Goal: Task Accomplishment & Management: Complete application form

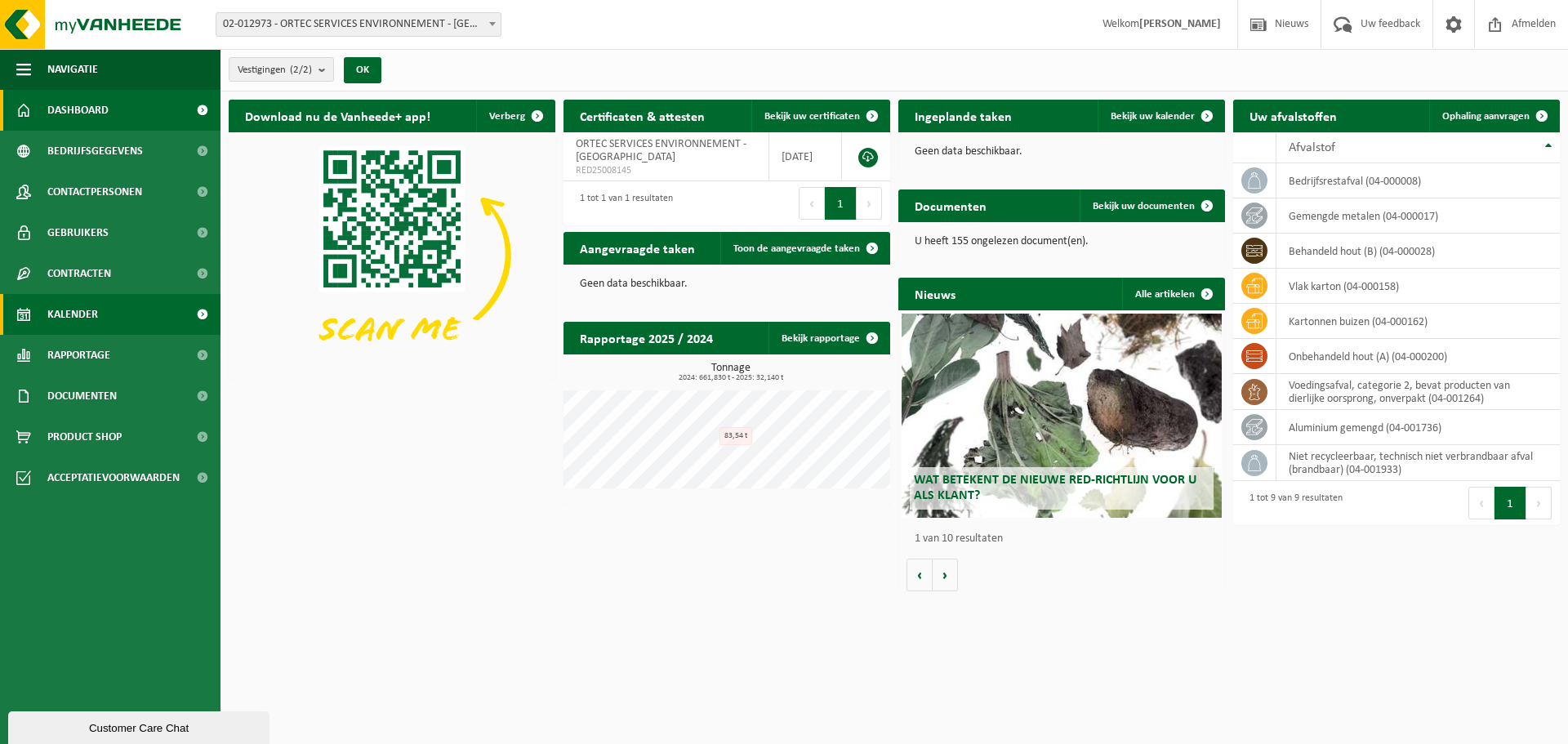
drag, startPoint x: 497, startPoint y: 593, endPoint x: 70, endPoint y: 315, distance: 509.5
click at [70, 315] on span "Kalender" at bounding box center [72, 314] width 51 height 40
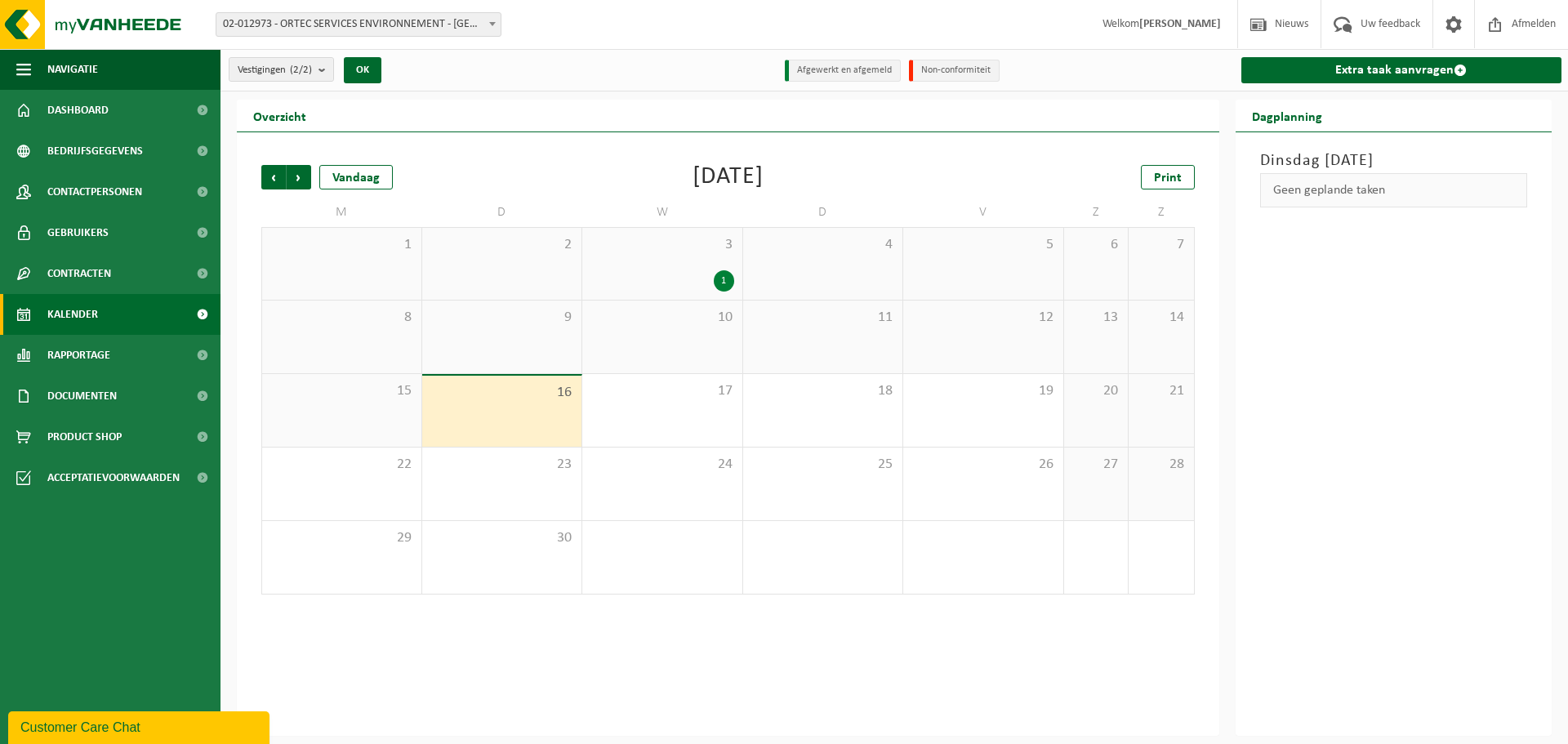
drag, startPoint x: 1077, startPoint y: 114, endPoint x: 1003, endPoint y: 121, distance: 74.3
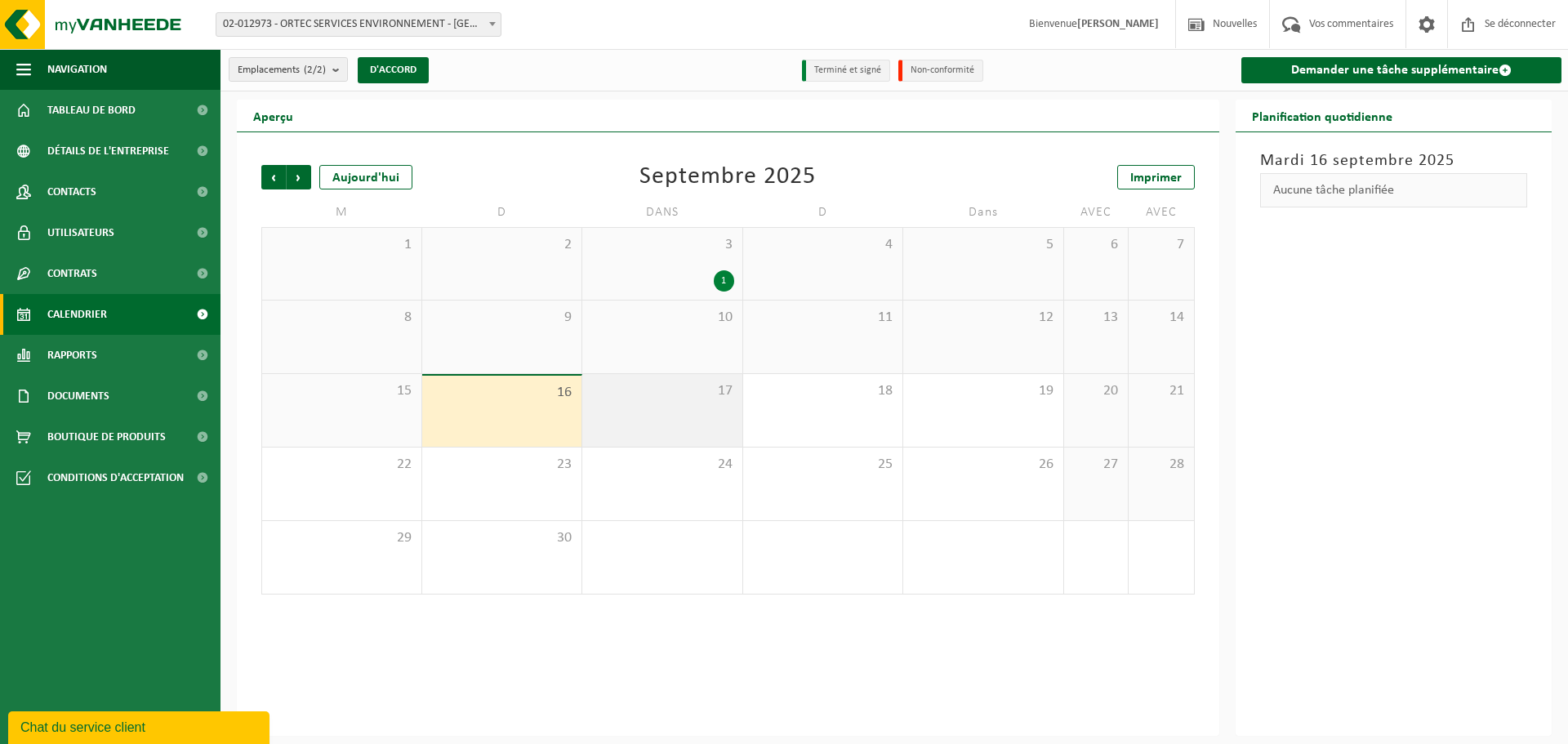
click at [646, 411] on div "17" at bounding box center [662, 410] width 160 height 72
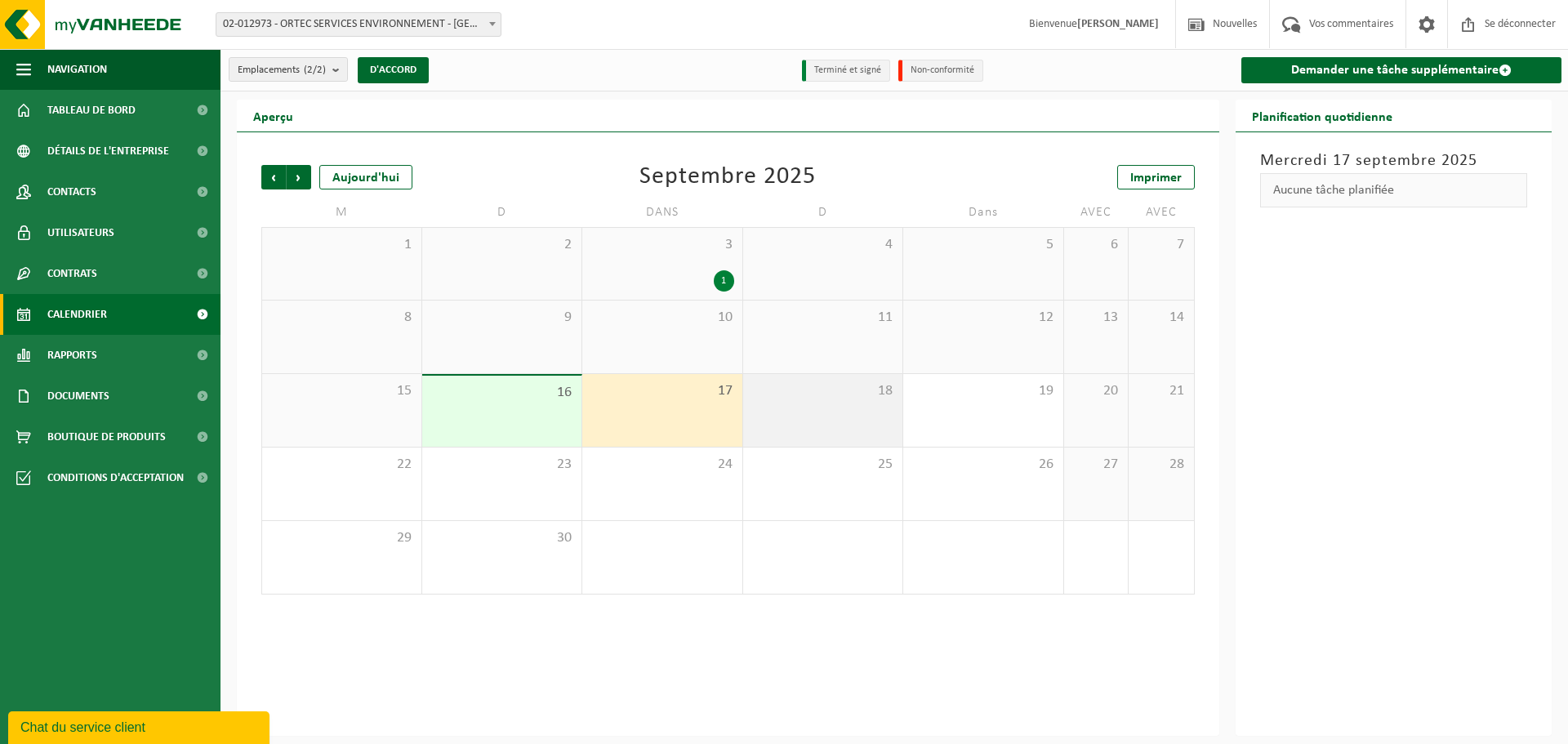
click at [847, 396] on span "18" at bounding box center [823, 391] width 144 height 18
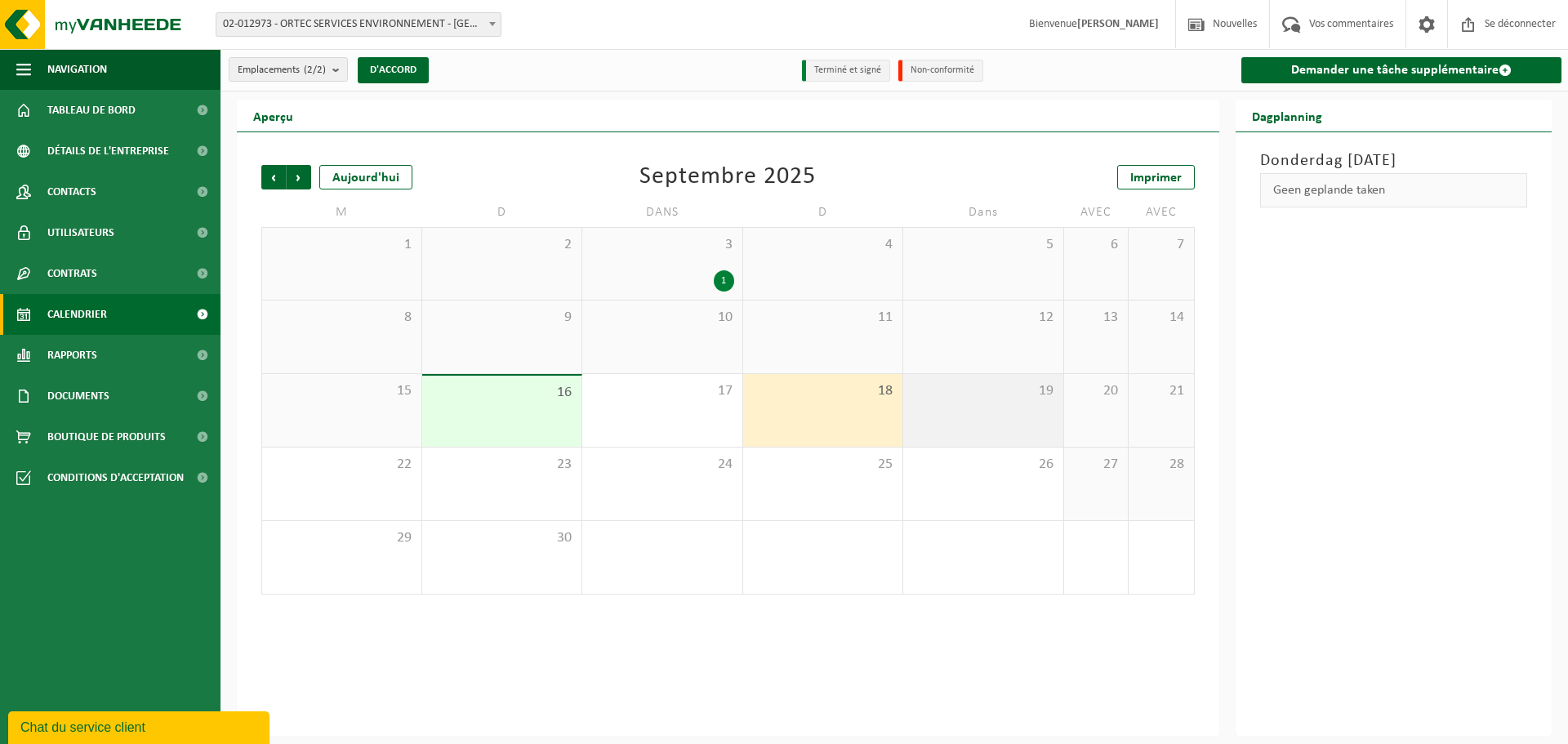
click at [989, 395] on span "19" at bounding box center [983, 391] width 144 height 18
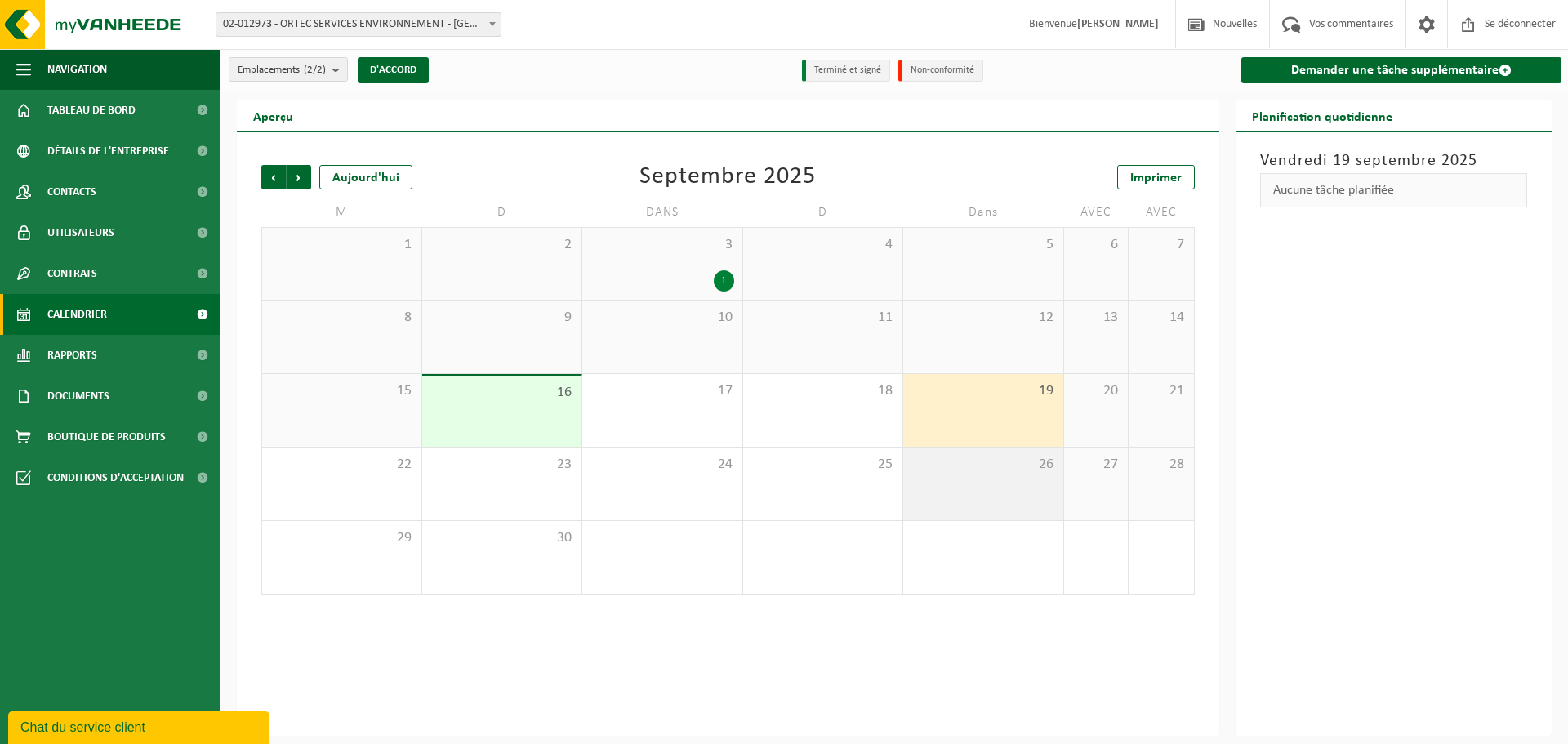
click at [986, 487] on div "26" at bounding box center [984, 483] width 160 height 72
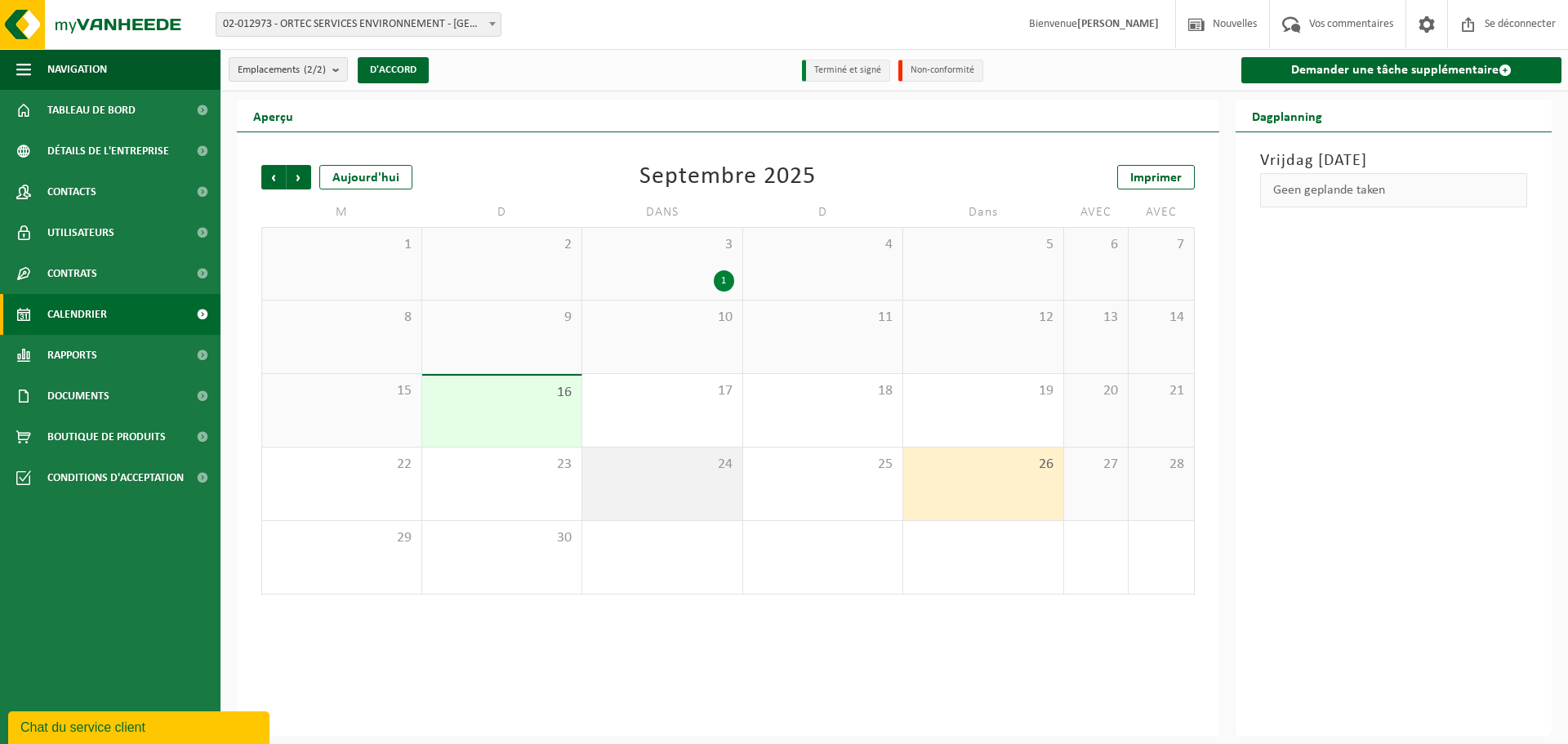
drag, startPoint x: 810, startPoint y: 483, endPoint x: 709, endPoint y: 473, distance: 101.5
click at [802, 482] on div "25" at bounding box center [823, 483] width 160 height 72
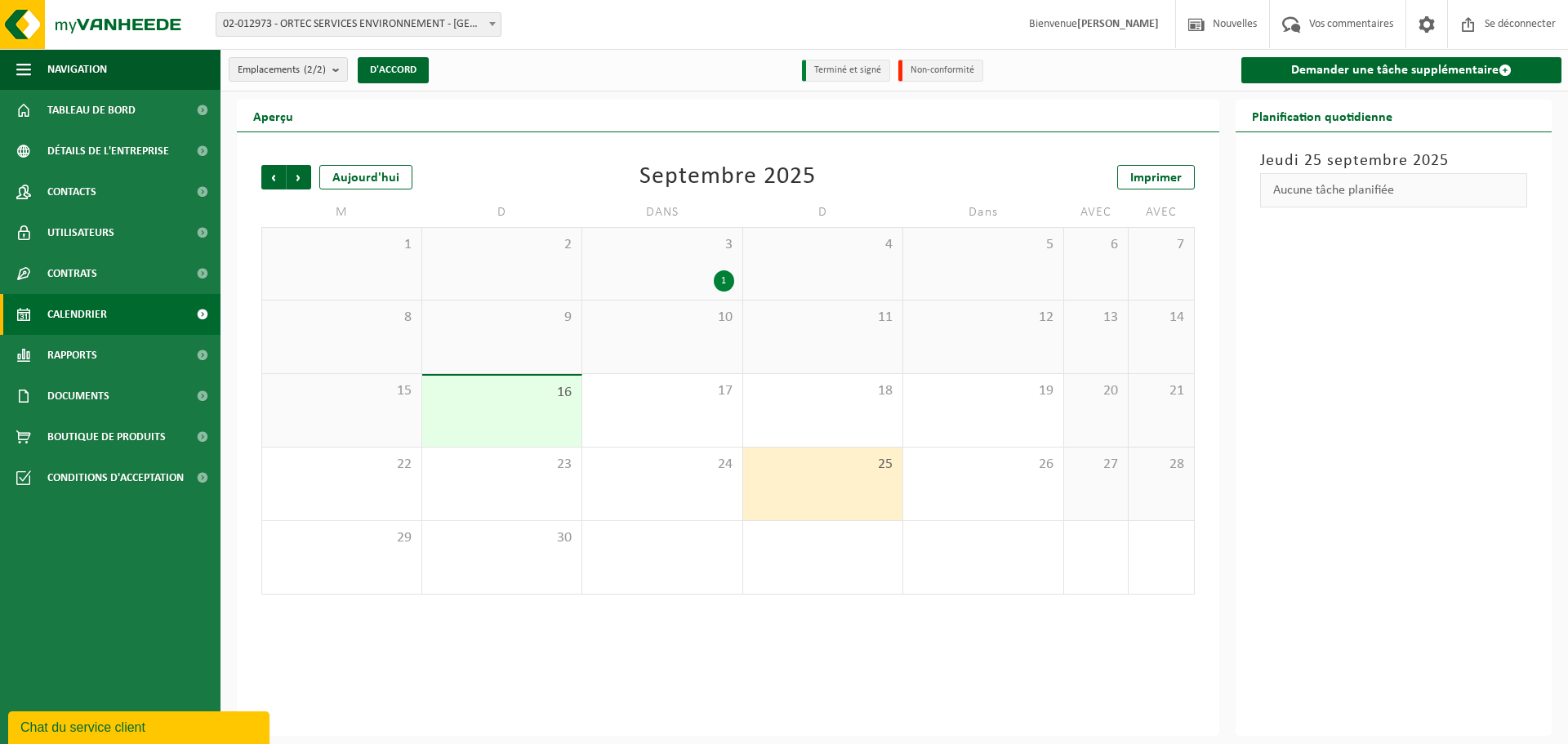
click at [506, 407] on div "16" at bounding box center [503, 411] width 160 height 71
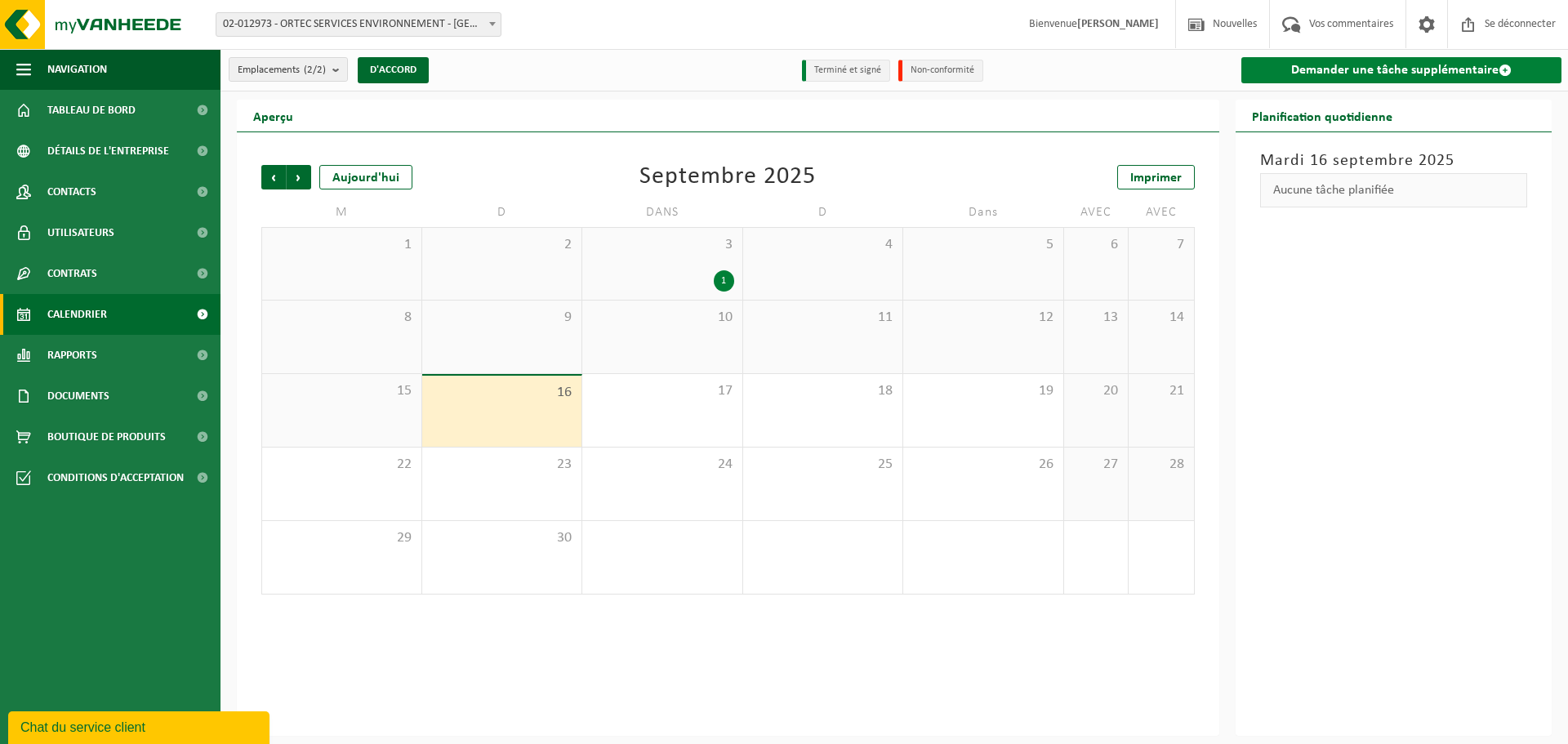
click at [1436, 70] on font "Demander une tâche supplémentaire" at bounding box center [1395, 70] width 208 height 13
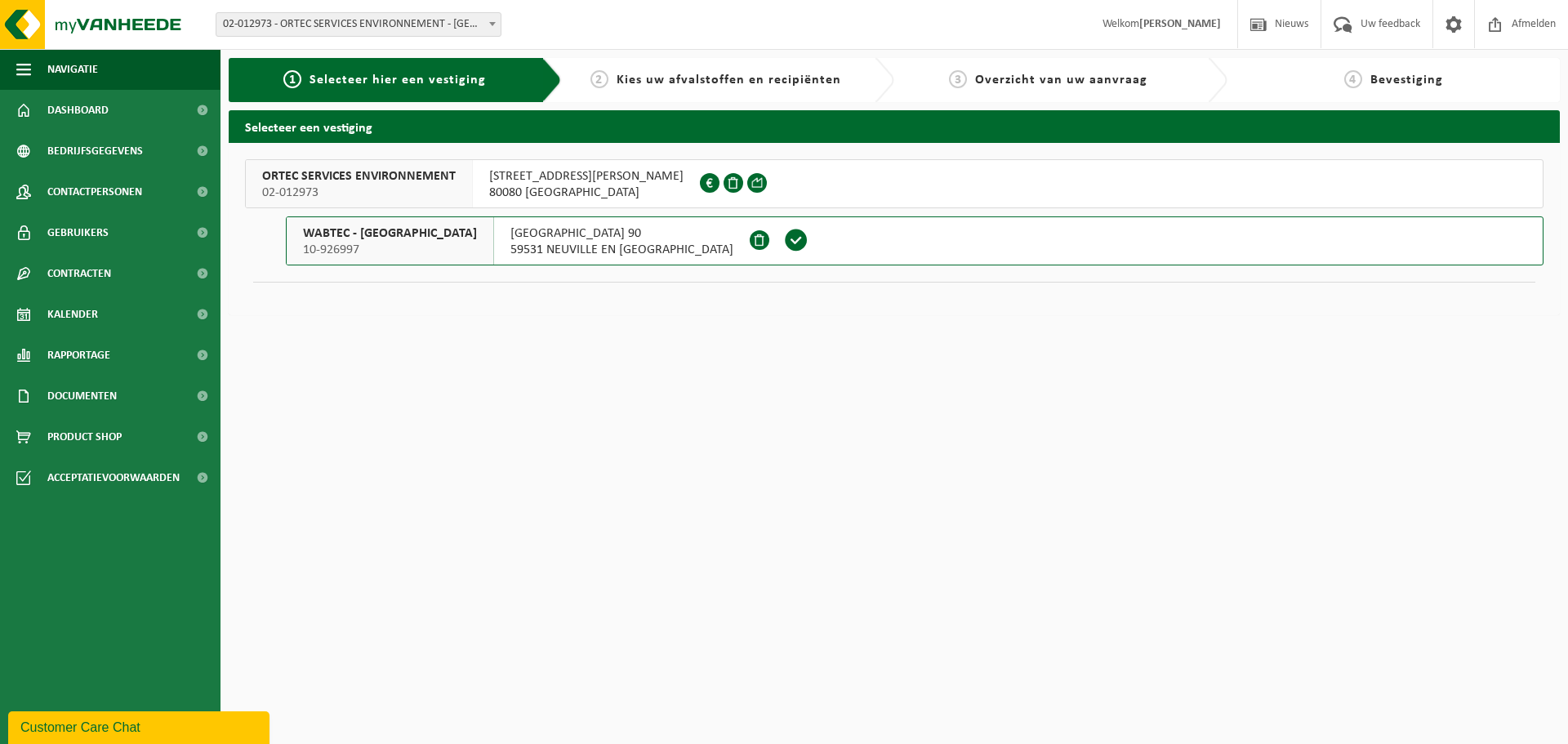
click at [784, 239] on span at bounding box center [797, 240] width 24 height 24
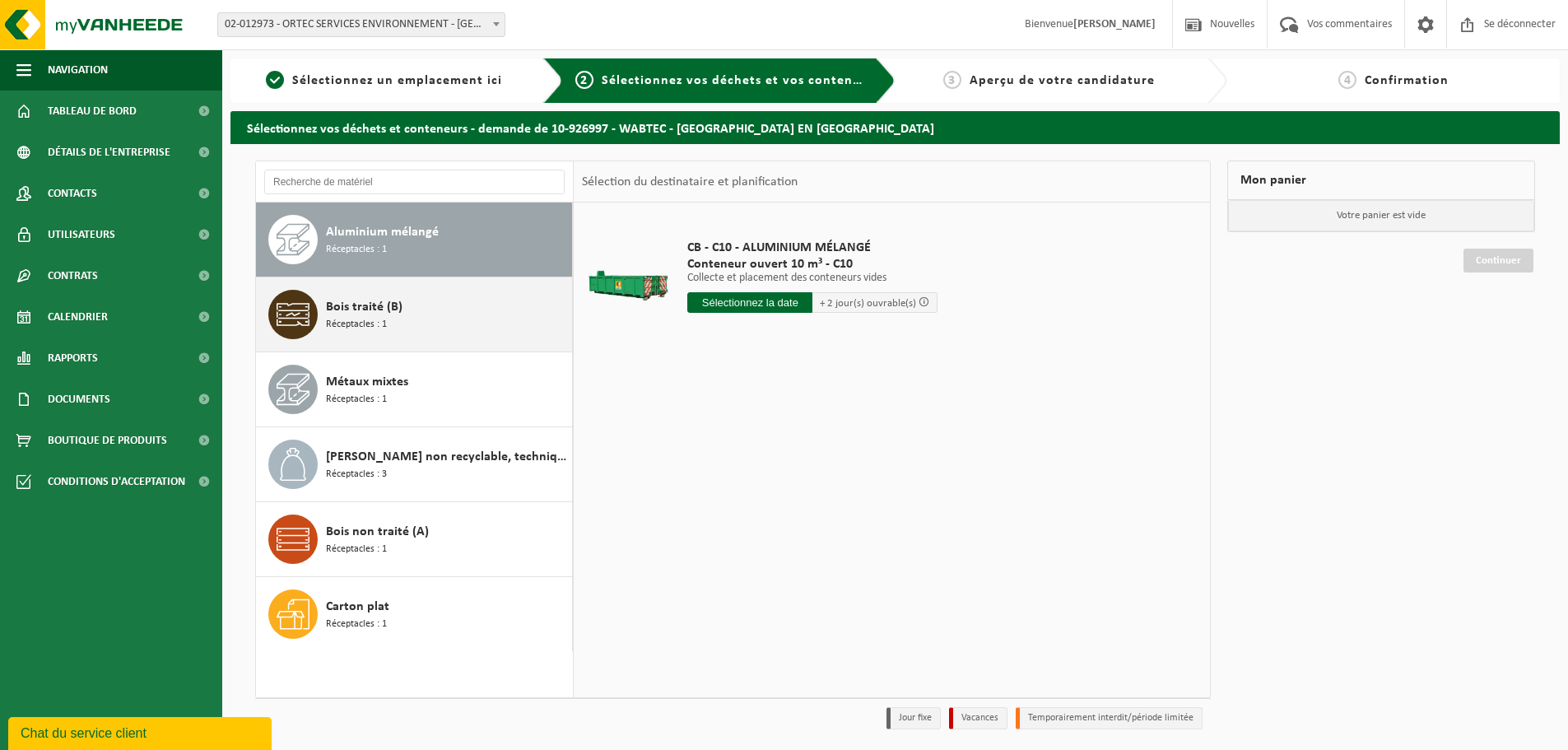
click at [417, 304] on div "Bois traité (B) Réceptacles : 1" at bounding box center [447, 314] width 242 height 49
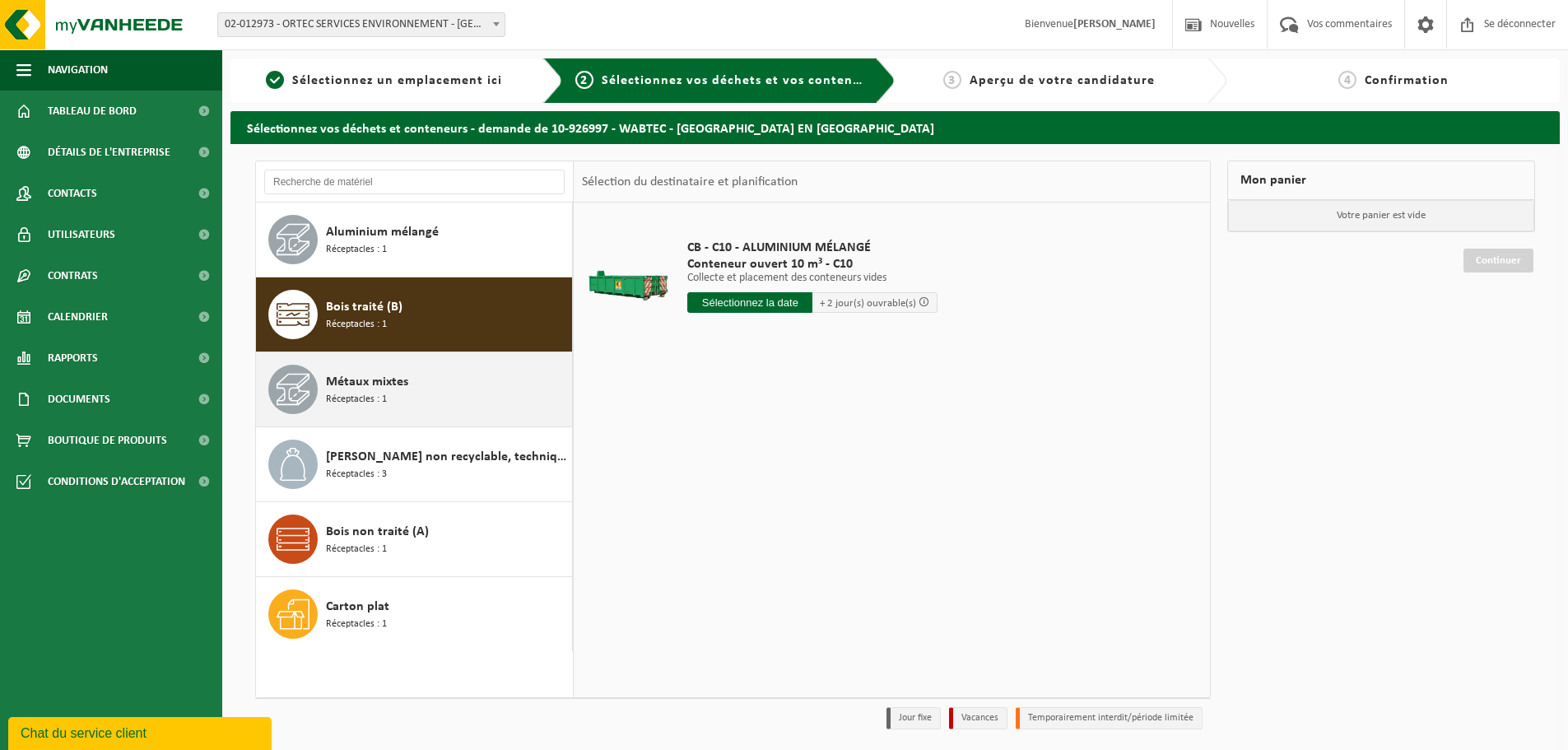
click at [418, 392] on div "Métaux mixtes Réceptacles : 1" at bounding box center [447, 389] width 242 height 49
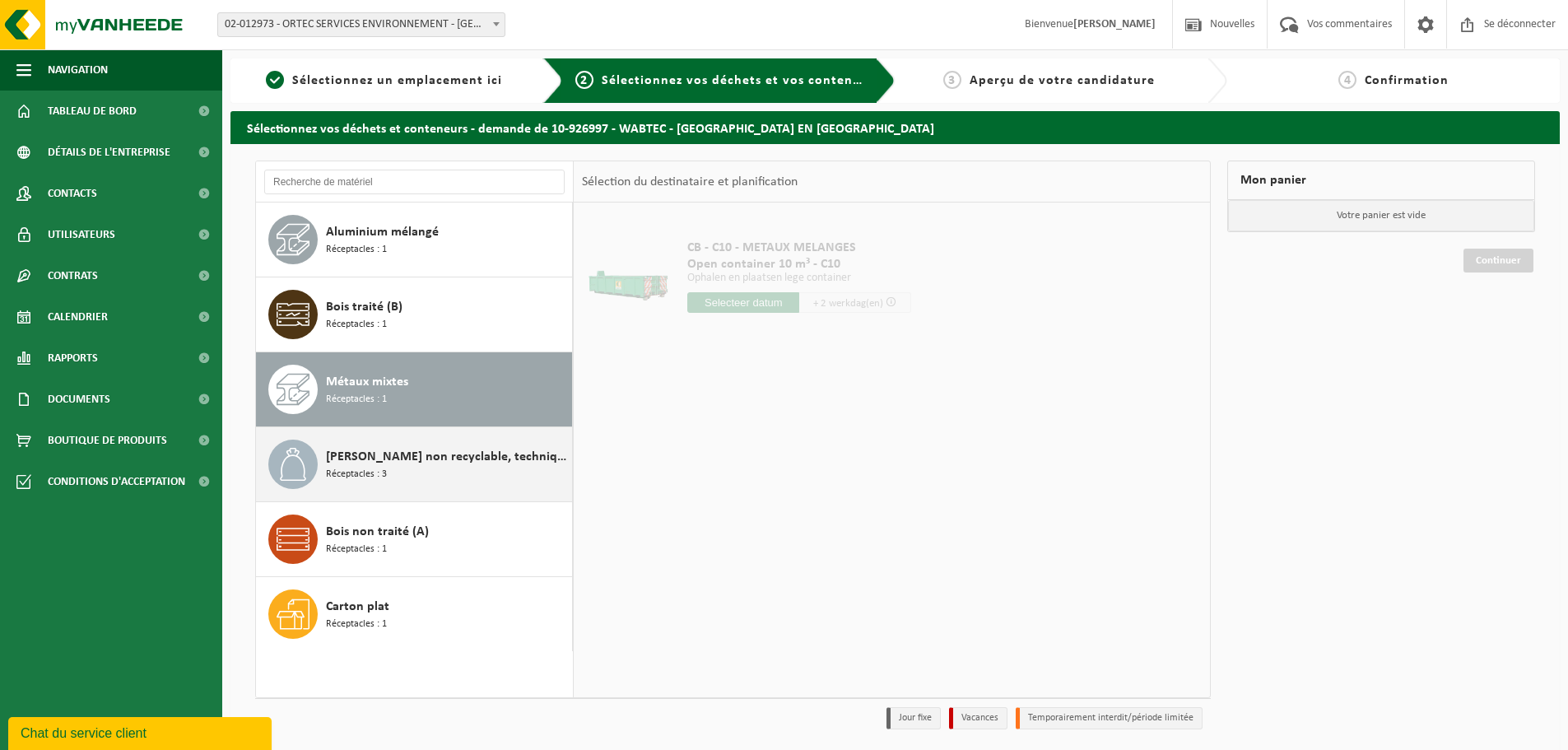
click at [439, 476] on div "Déchet non recyclable, techniquement incombustible (combustible) Réceptacles : 3" at bounding box center [447, 464] width 242 height 49
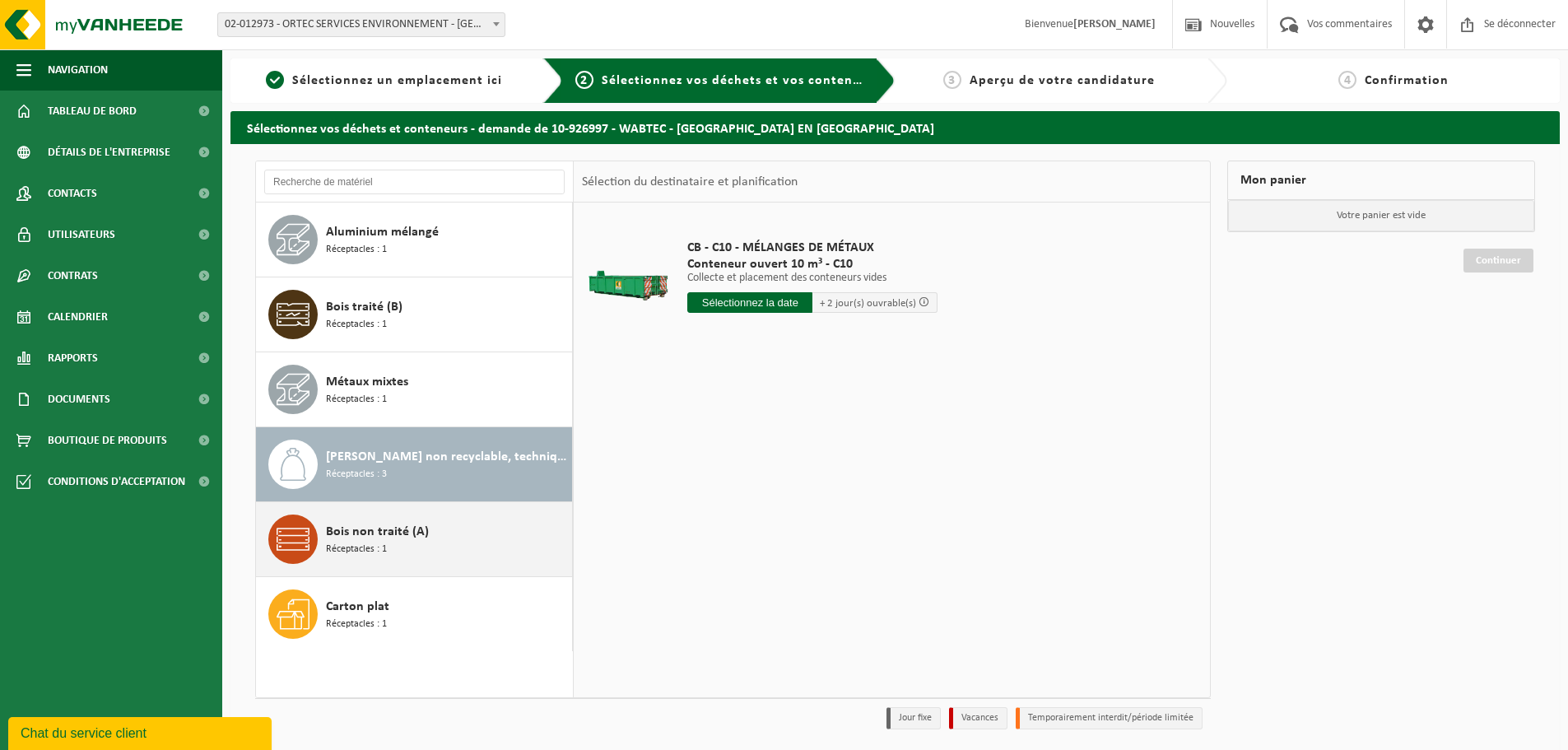
click at [440, 519] on div "Bois non traité (A) Réceptacles : 1" at bounding box center [447, 539] width 242 height 49
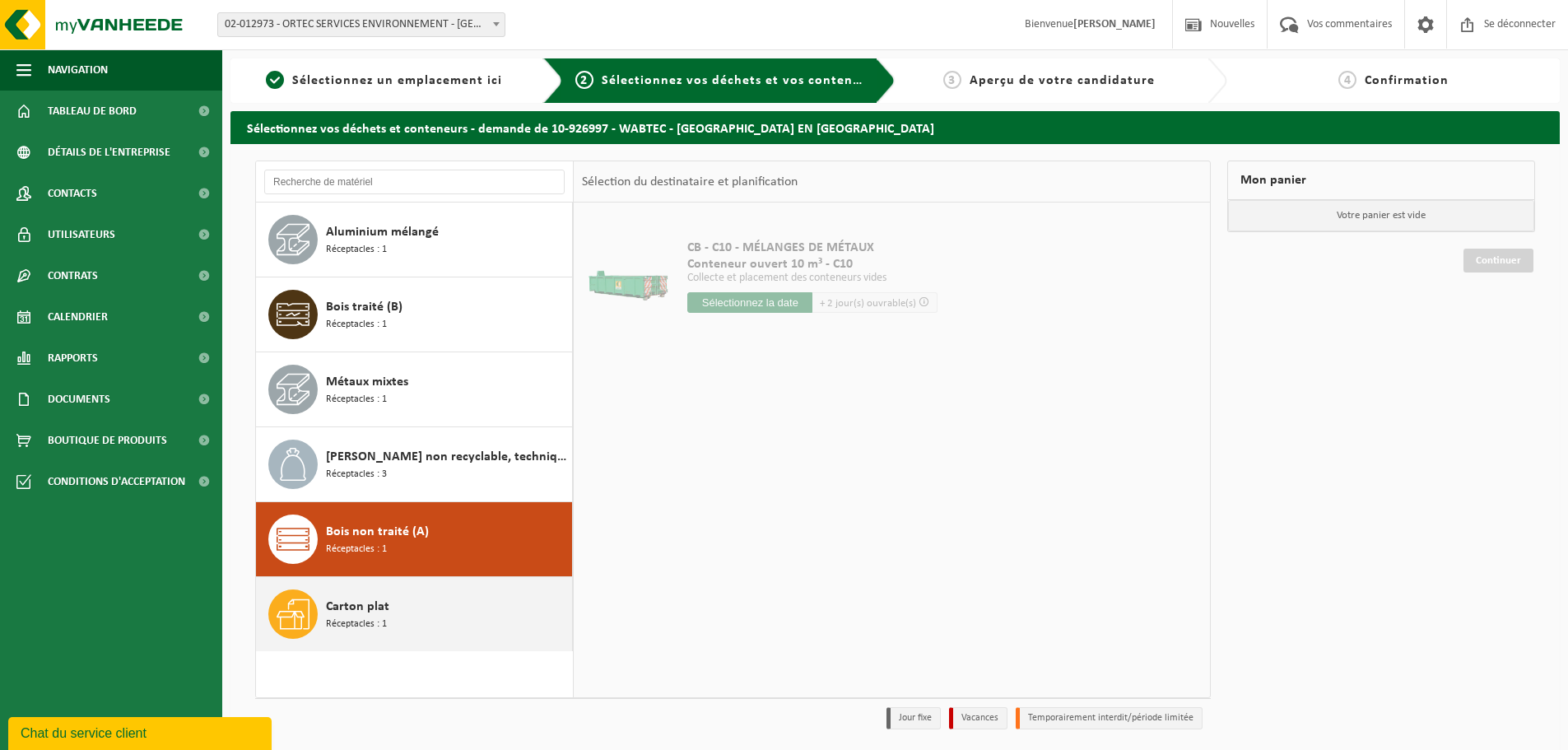
click at [437, 610] on div "Carton plat Réceptacles : 1" at bounding box center [447, 615] width 242 height 49
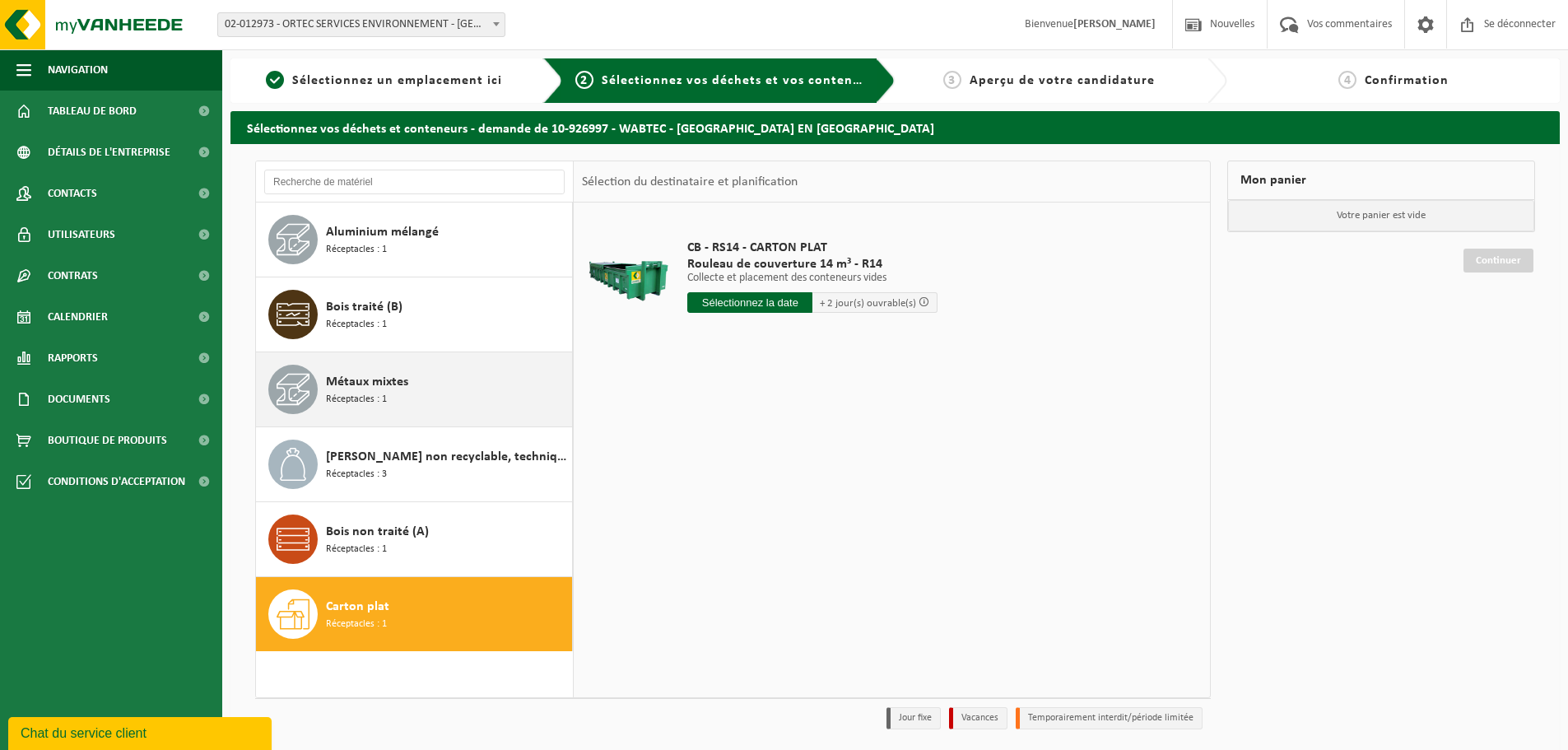
click at [383, 396] on font "Réceptacles : 1" at bounding box center [356, 399] width 61 height 9
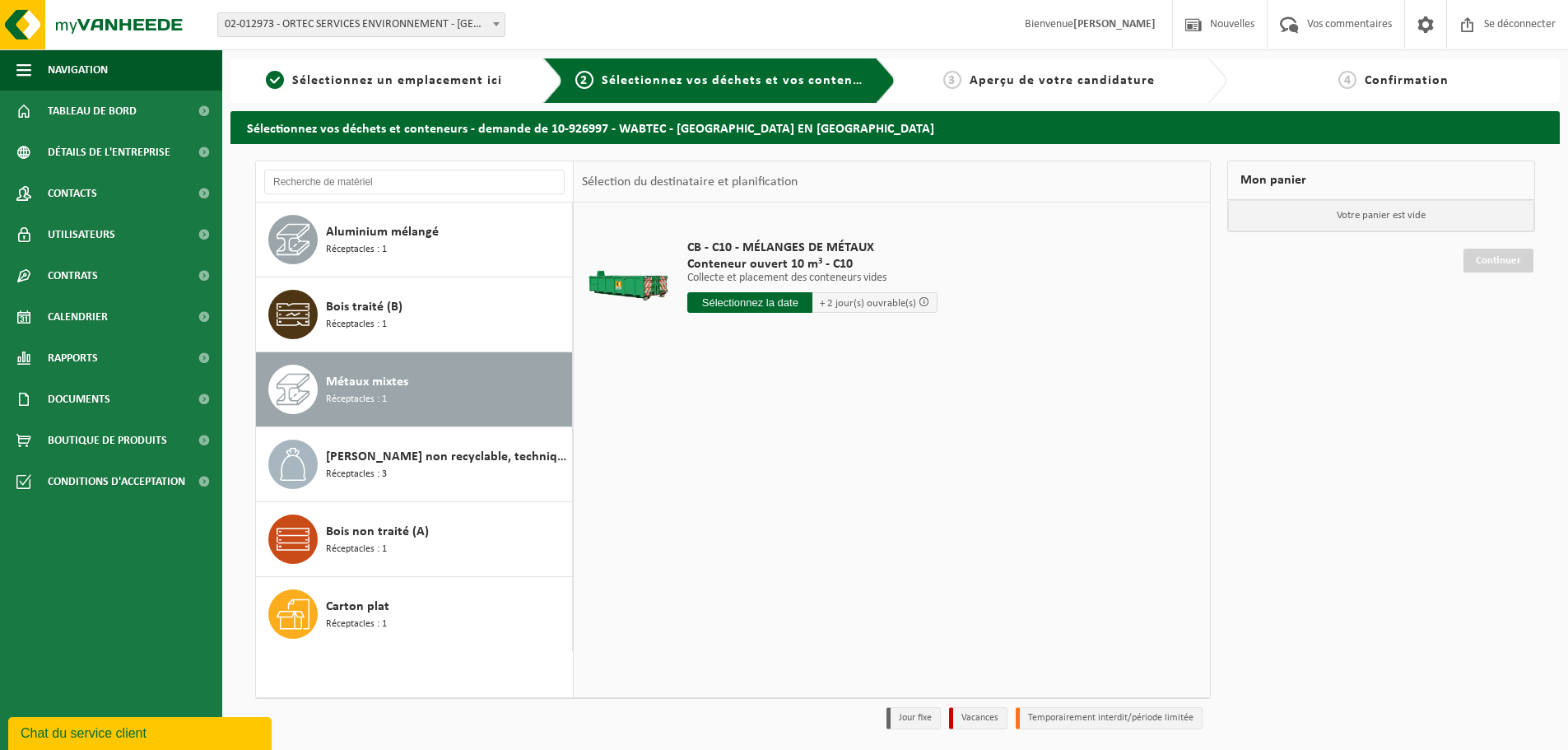
click at [753, 302] on input "text" at bounding box center [750, 303] width 125 height 21
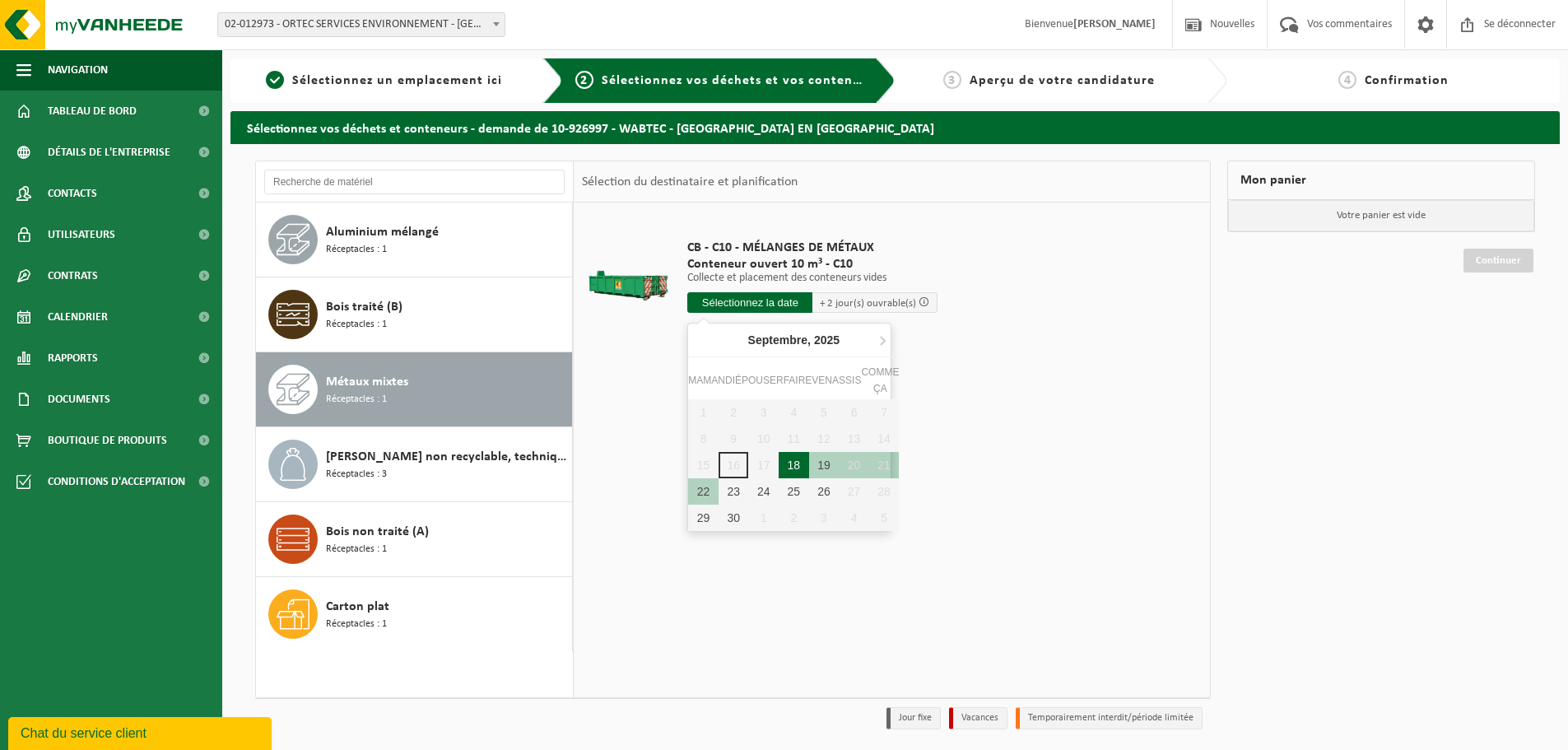
click at [786, 466] on div "18" at bounding box center [793, 465] width 30 height 27
type input "Van 2025-09-18"
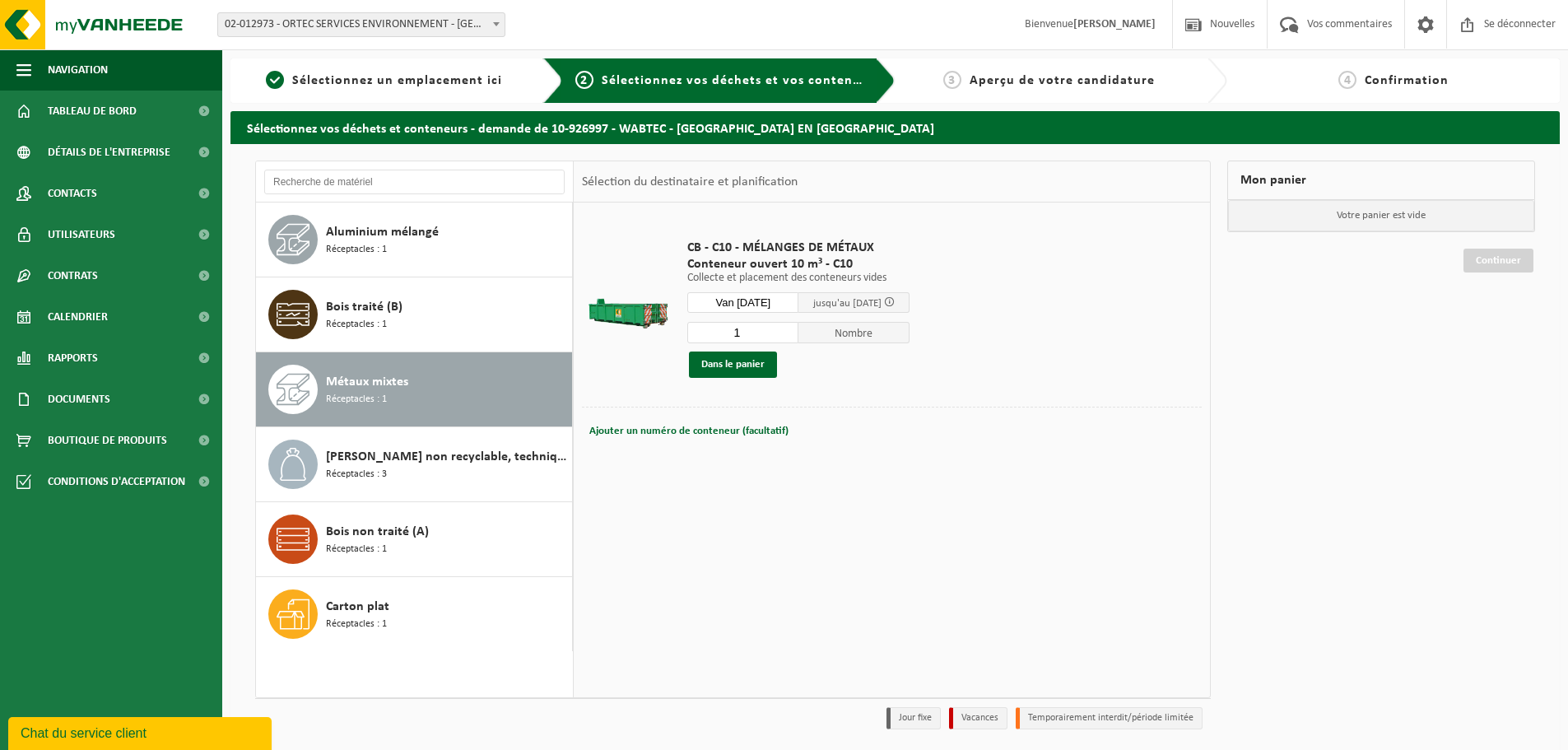
scroll to position [54, 0]
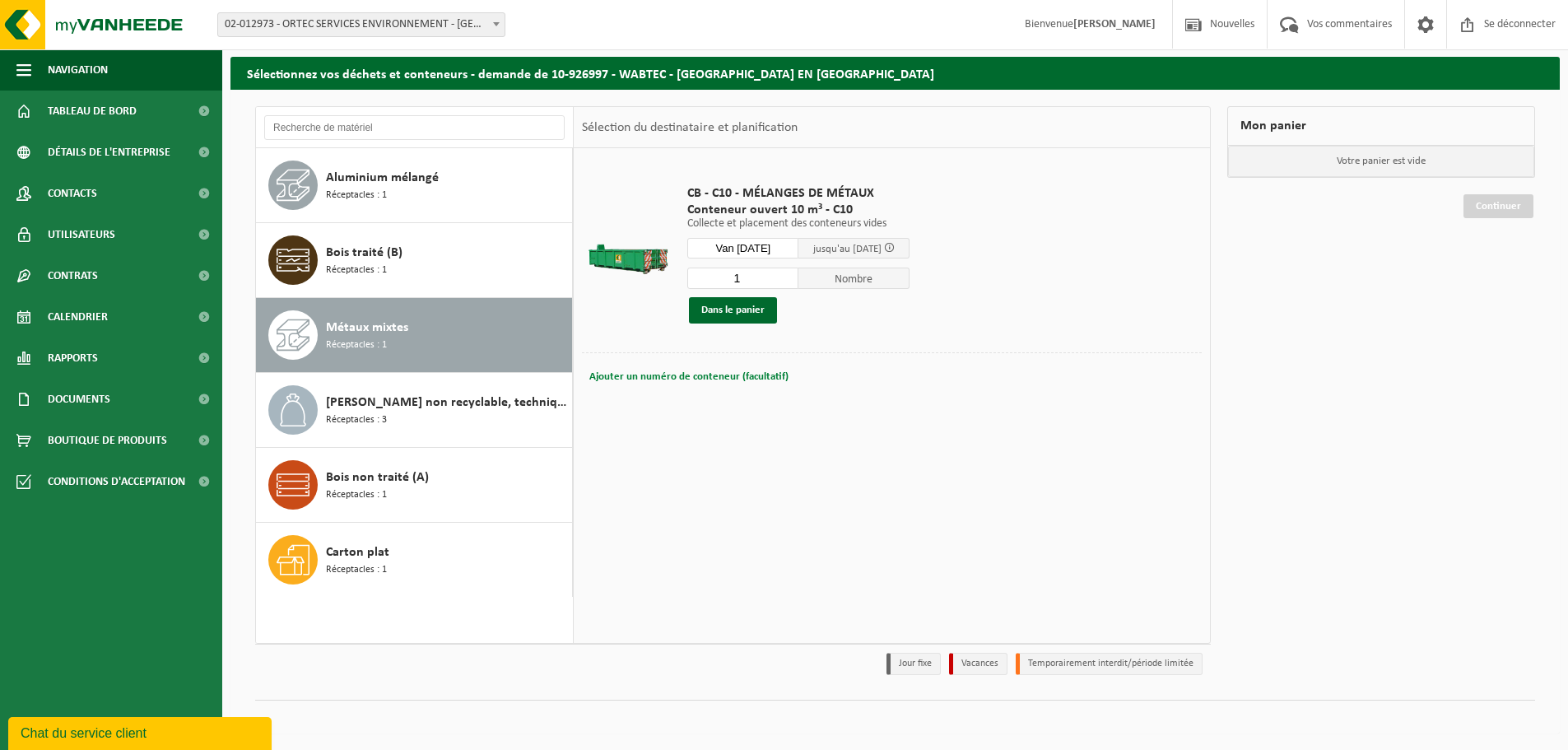
click at [680, 376] on font "Ajouter un numéro de conteneur (facultatif)" at bounding box center [689, 376] width 199 height 10
click at [603, 373] on font "Annuler" at bounding box center [608, 376] width 36 height 10
click at [740, 306] on font "Dans le panier" at bounding box center [733, 310] width 63 height 10
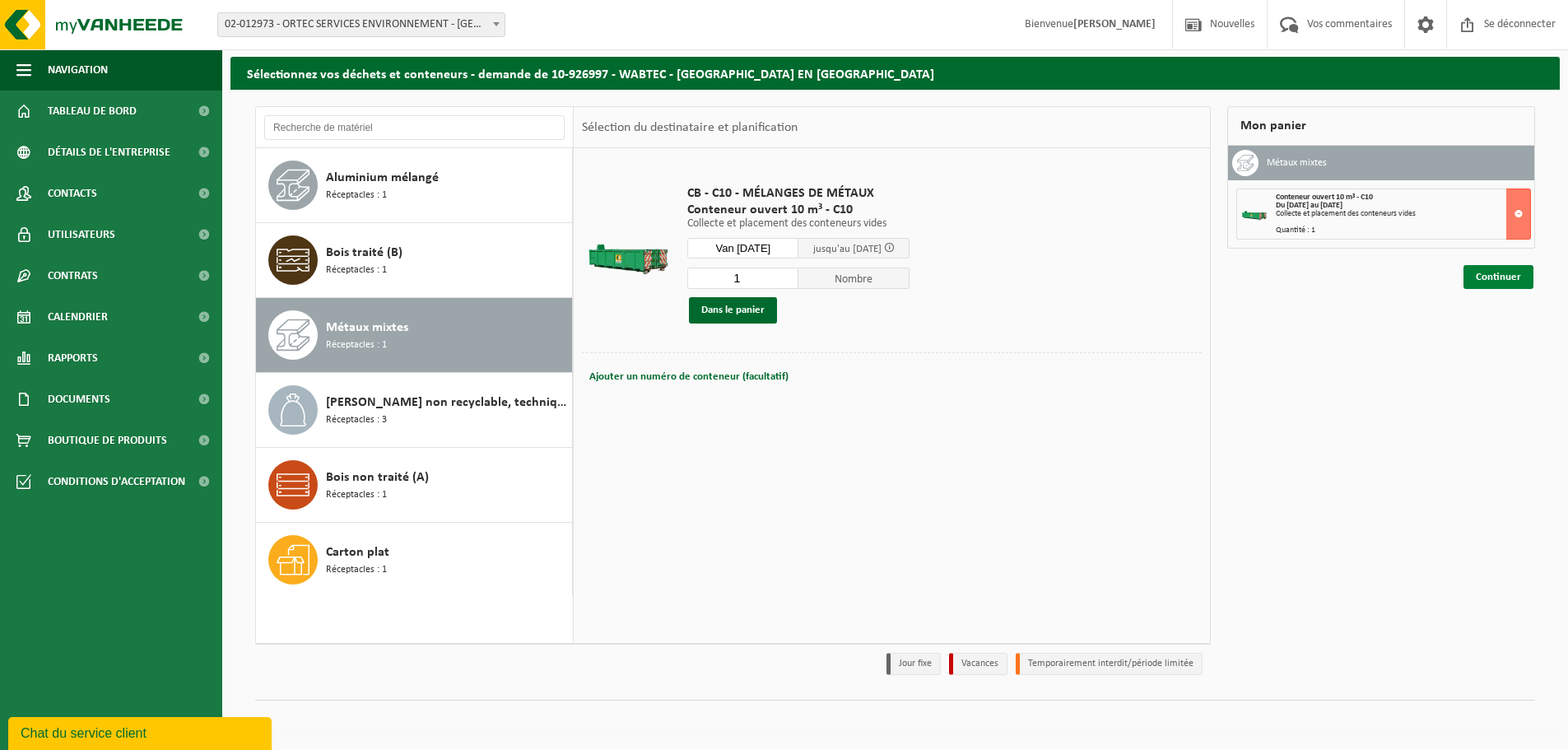
click at [1495, 269] on link "Continuer" at bounding box center [1499, 277] width 70 height 24
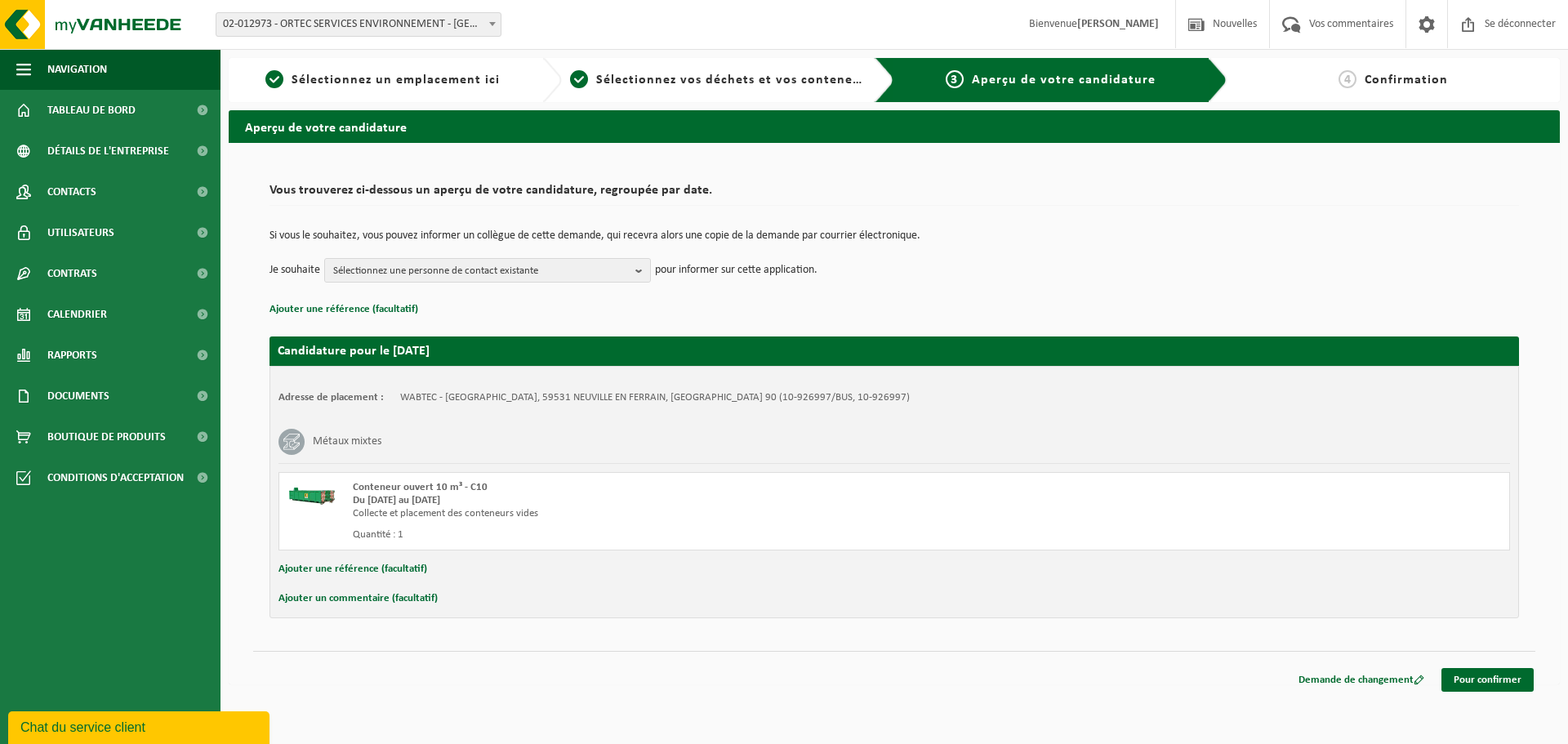
click at [388, 599] on font "Ajouter un commentaire (facultatif)" at bounding box center [358, 597] width 160 height 10
click at [492, 606] on input "text" at bounding box center [921, 600] width 1147 height 24
type input "RETRAIT DEFINITIF BENNE FERRAILLE SUPPLEMENTAIRE"
click at [494, 276] on font "Sélectionnez une personne de contact existante" at bounding box center [436, 271] width 205 height 10
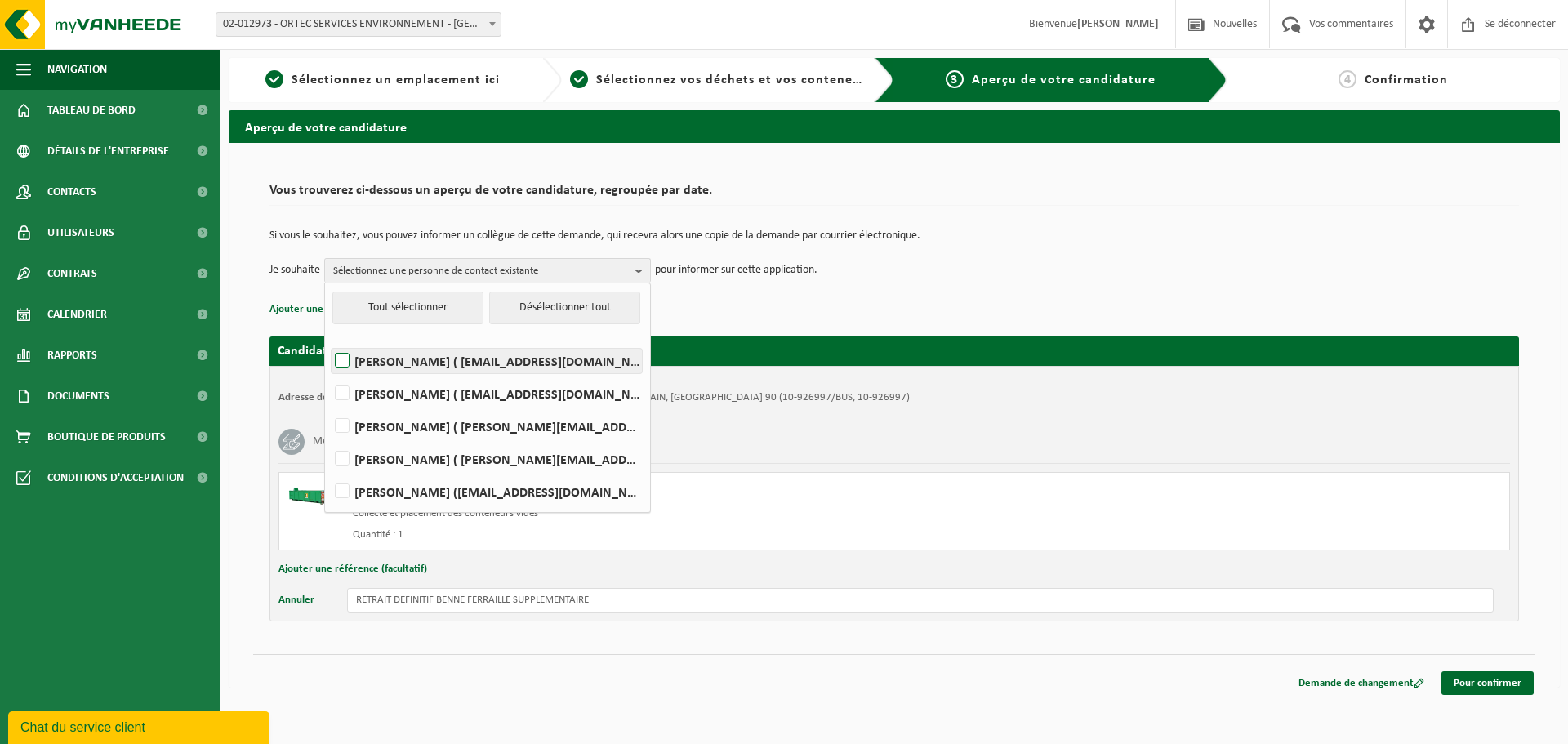
click at [346, 366] on label "MATHIEU BERLANCOURT ( mathieu.berlancourt@ortec.fr )" at bounding box center [487, 361] width 310 height 24
click at [329, 341] on input "MATHIEU BERLANCOURT ( mathieu.berlancourt@ortec.fr )" at bounding box center [329, 340] width 1 height 1
checkbox input "true"
click at [345, 457] on label "ARMELLE LECLERCQ ( armelle.leclercq@ortec.fr )" at bounding box center [487, 459] width 310 height 24
click at [329, 439] on input "ARMELLE LECLERCQ ( armelle.leclercq@ortec.fr )" at bounding box center [329, 438] width 1 height 1
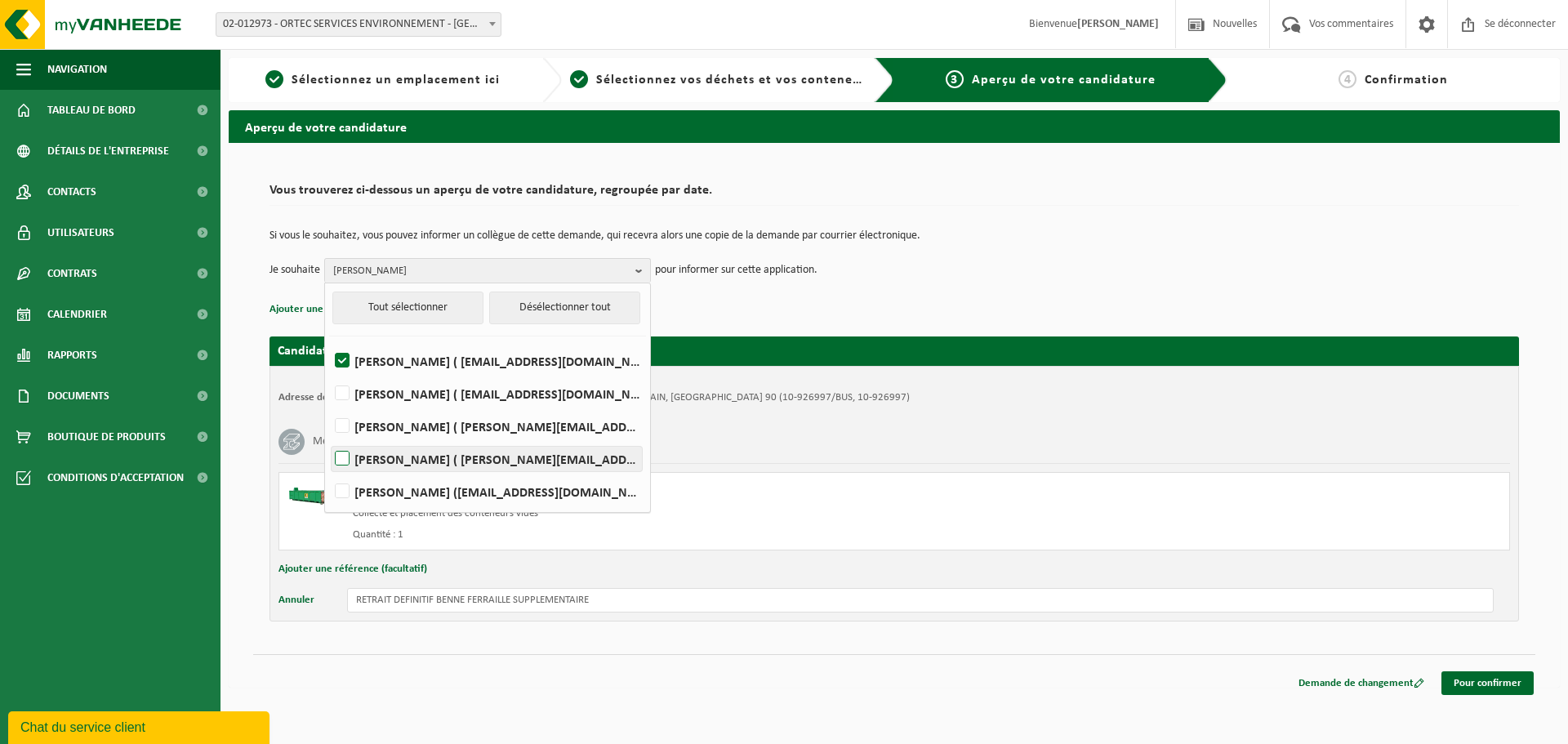
checkbox input "true"
click at [348, 494] on label "ANA VILAR (ana.vilar@ortec.fr)" at bounding box center [487, 491] width 310 height 24
click at [329, 472] on input "ANA VILAR (ana.vilar@ortec.fr)" at bounding box center [329, 471] width 1 height 1
checkbox input "true"
click at [924, 294] on div "Si vous le souhaitez, vous pouvez informer un collègue de cette demande, qui re…" at bounding box center [894, 256] width 1250 height 85
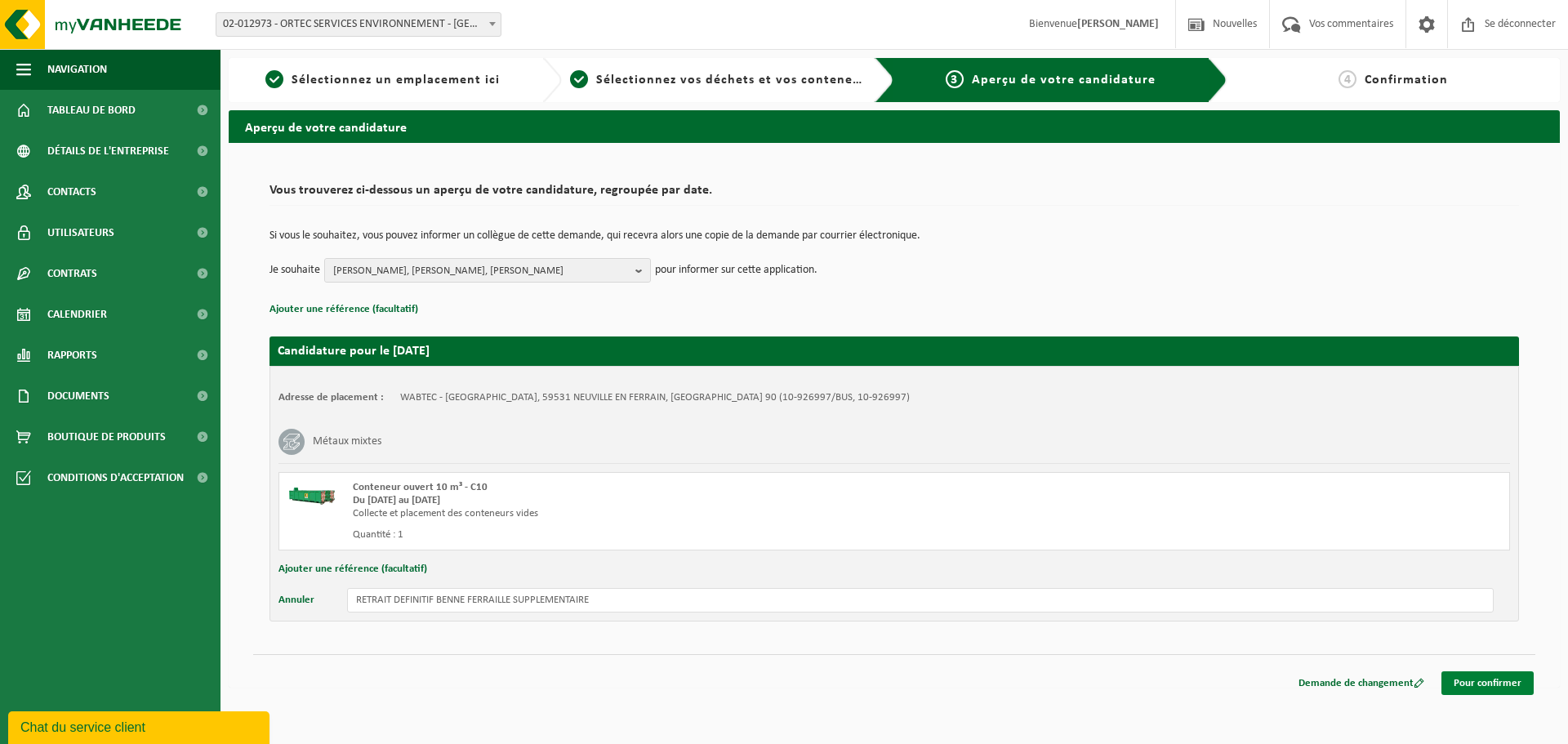
click at [1469, 685] on font "Pour confirmer" at bounding box center [1488, 683] width 68 height 10
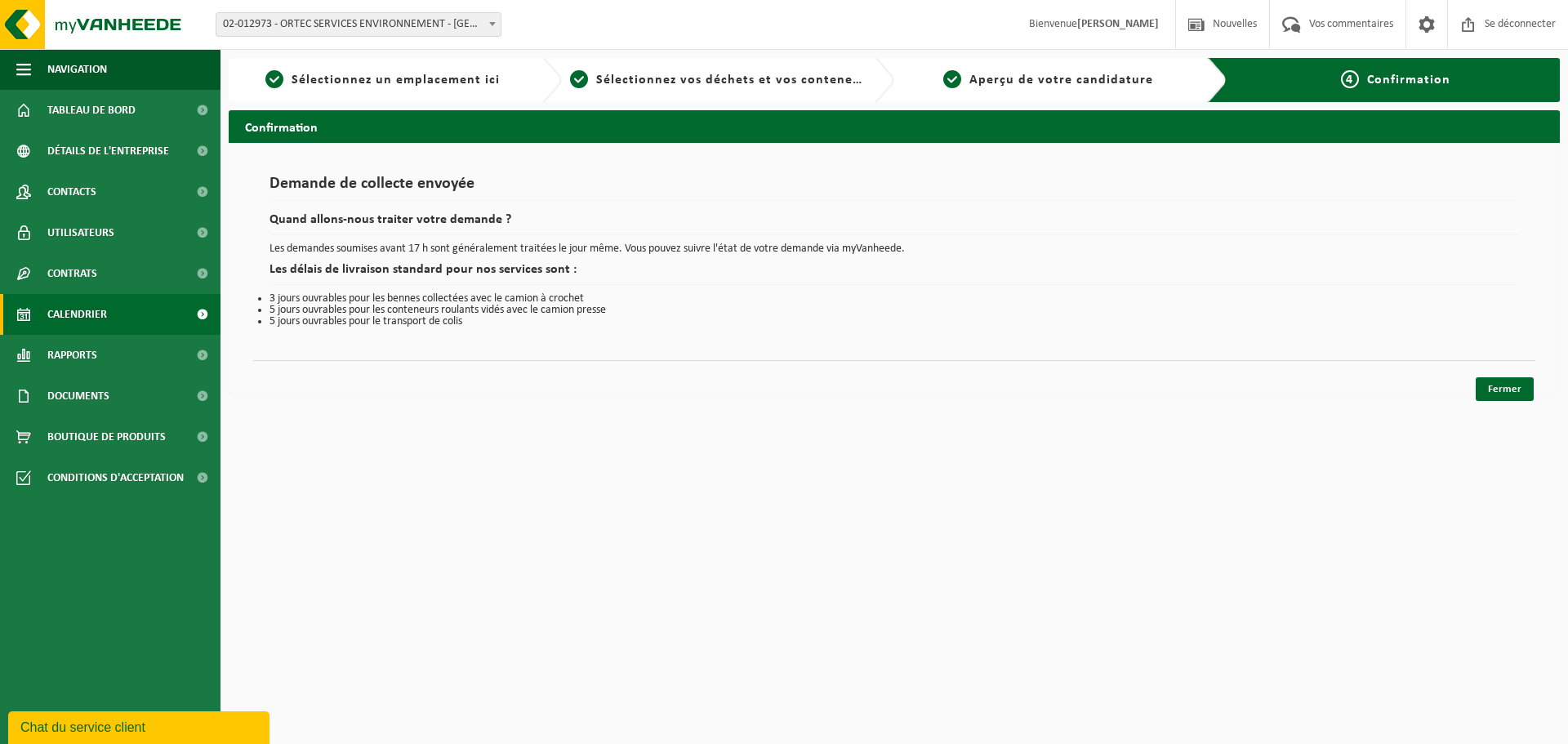
click at [59, 320] on font "Calendrier" at bounding box center [76, 315] width 59 height 12
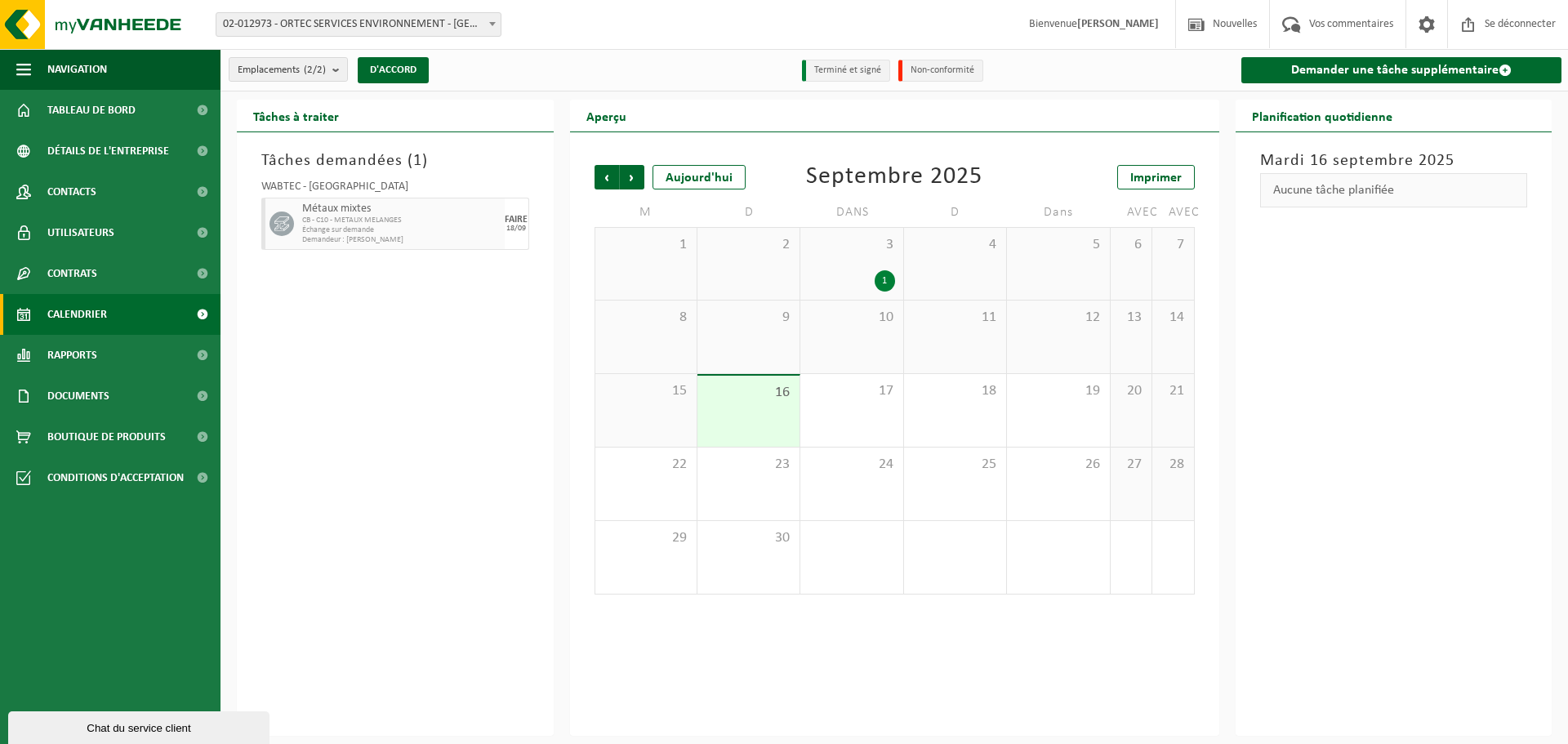
click at [879, 283] on div "1" at bounding box center [885, 281] width 21 height 22
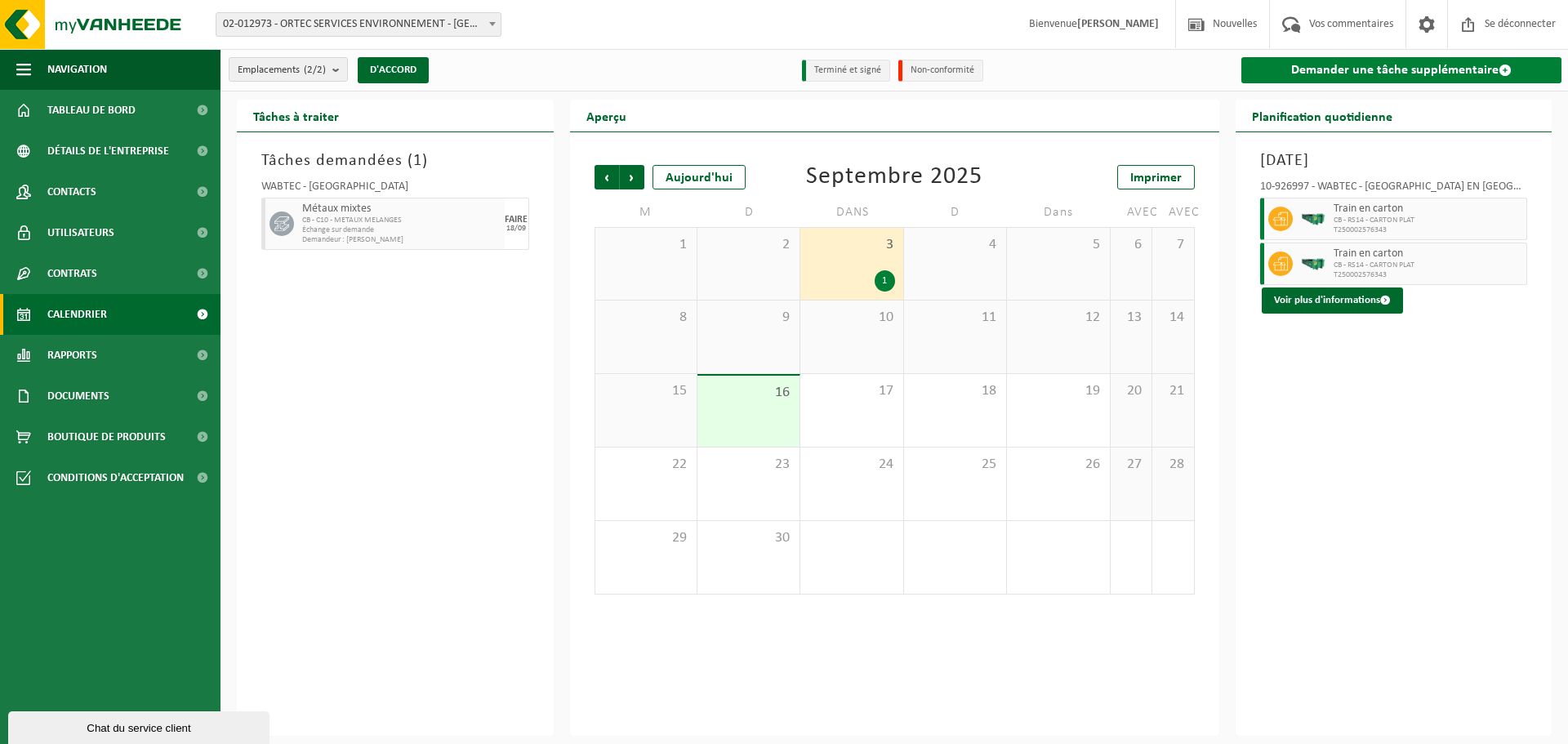
click at [1398, 71] on font "Demander une tâche supplémentaire" at bounding box center [1395, 70] width 208 height 13
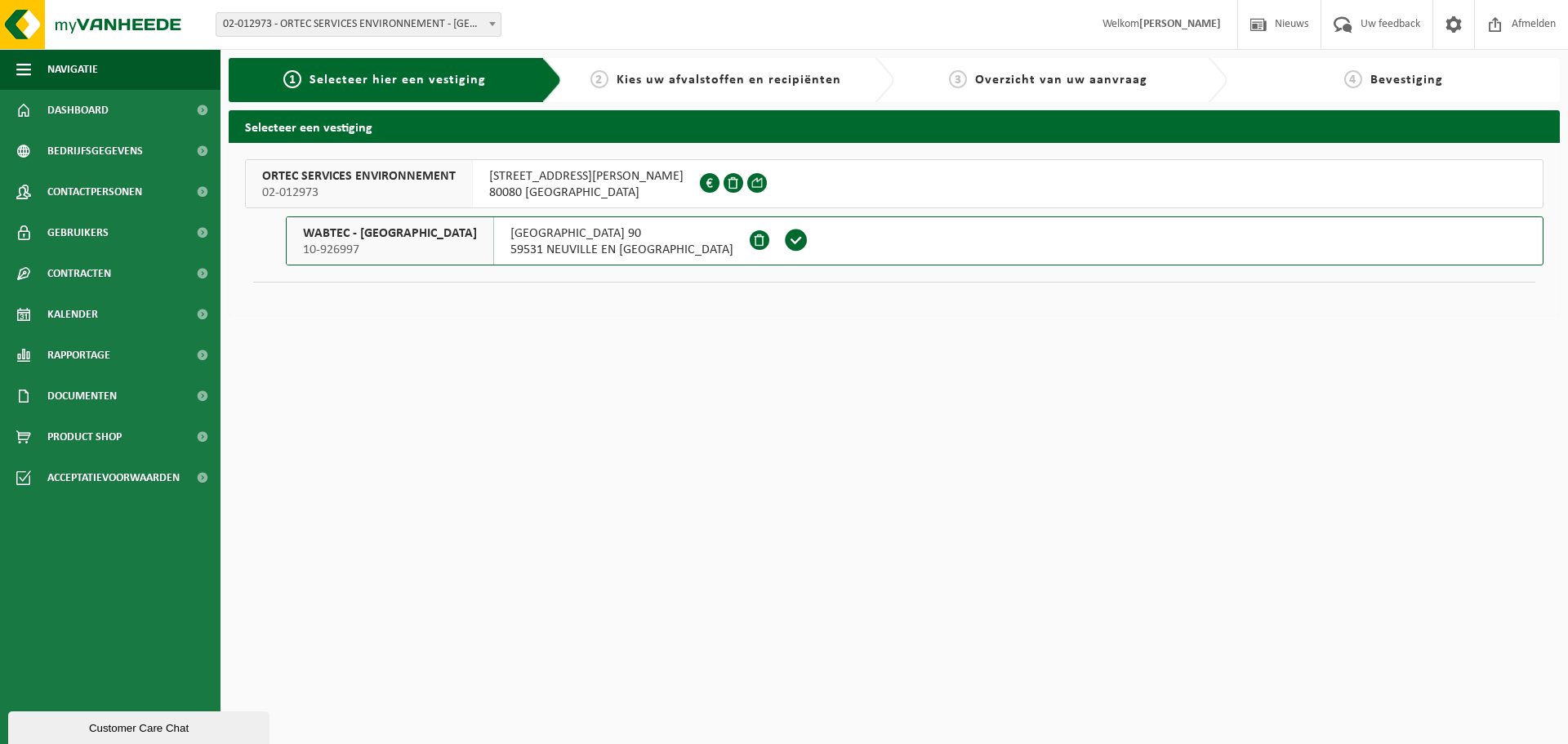
click at [784, 241] on span at bounding box center [797, 240] width 24 height 24
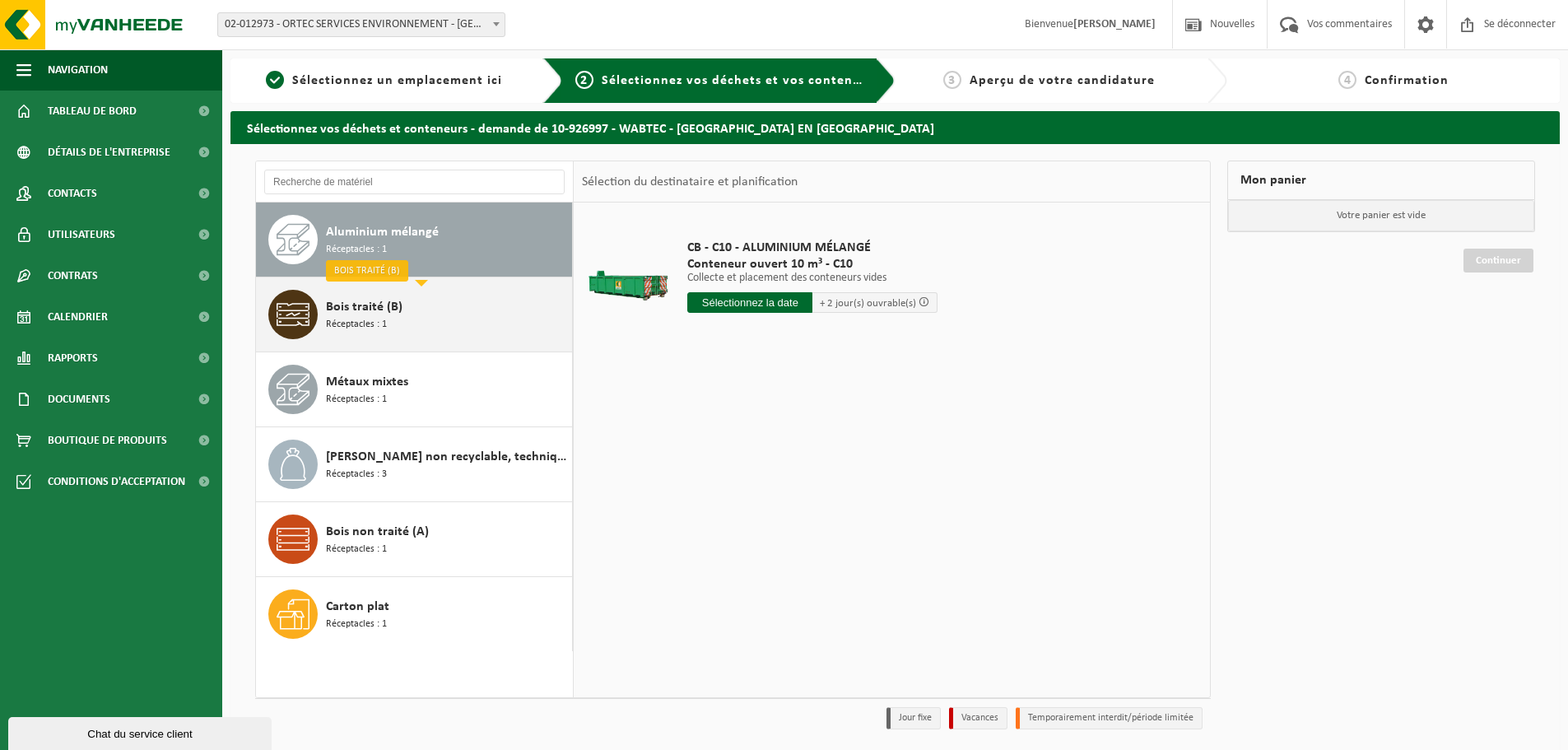
click at [413, 325] on div "Bois traité (B) Réceptacles : 1" at bounding box center [447, 314] width 242 height 49
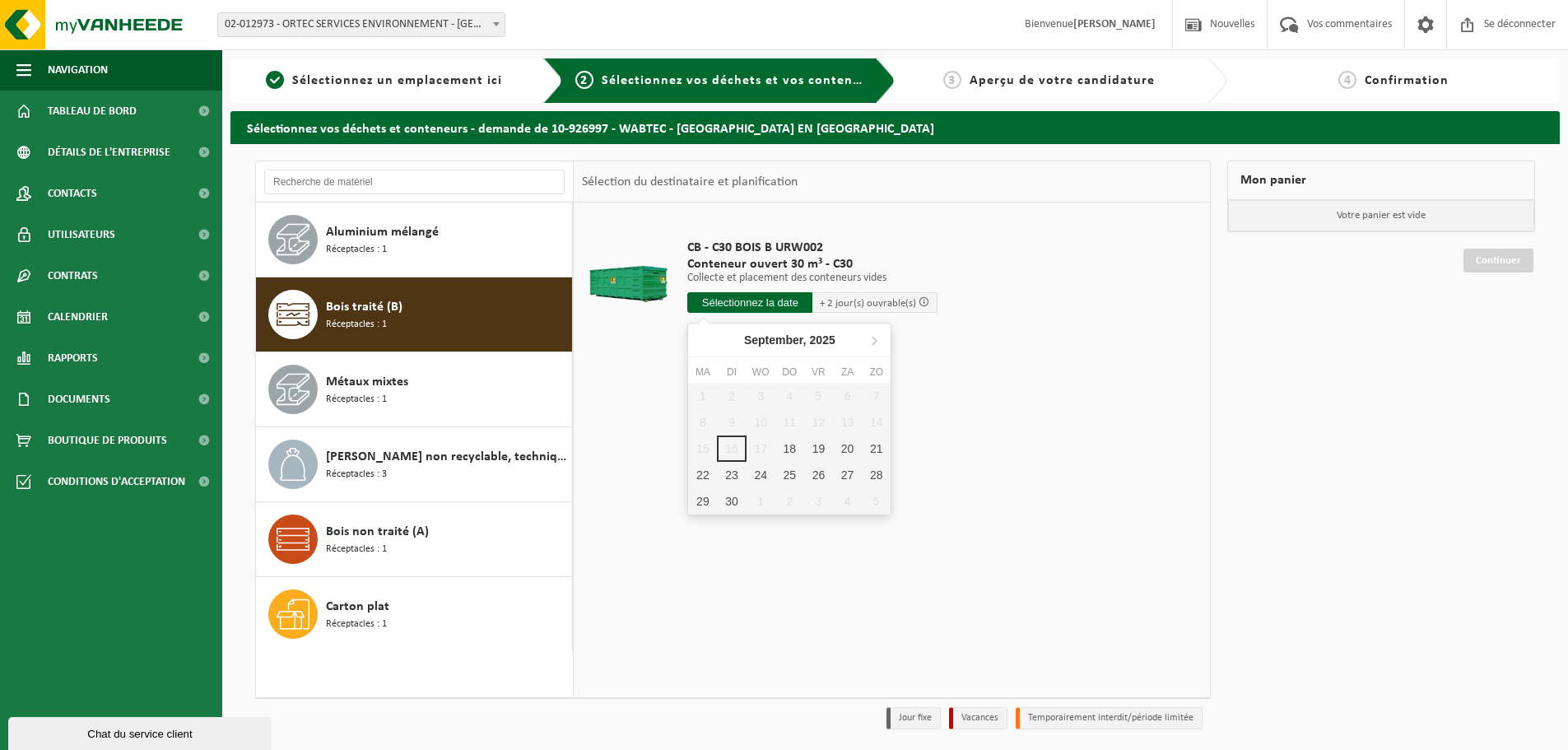
click at [753, 301] on input "text" at bounding box center [750, 303] width 125 height 21
click at [791, 467] on font "18" at bounding box center [794, 465] width 13 height 13
type input "Van 2025-09-18"
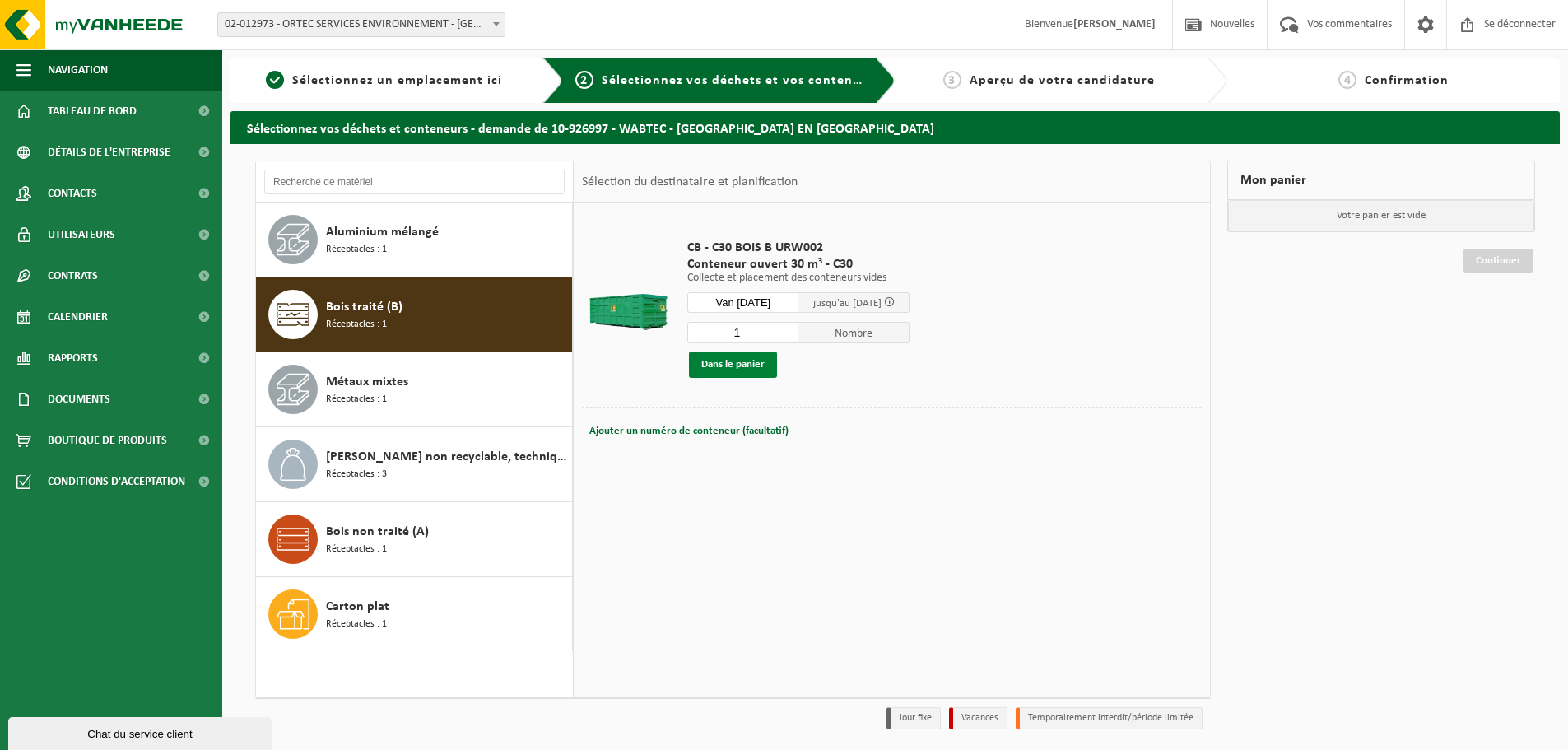
click at [739, 367] on font "Dans le panier" at bounding box center [733, 364] width 63 height 10
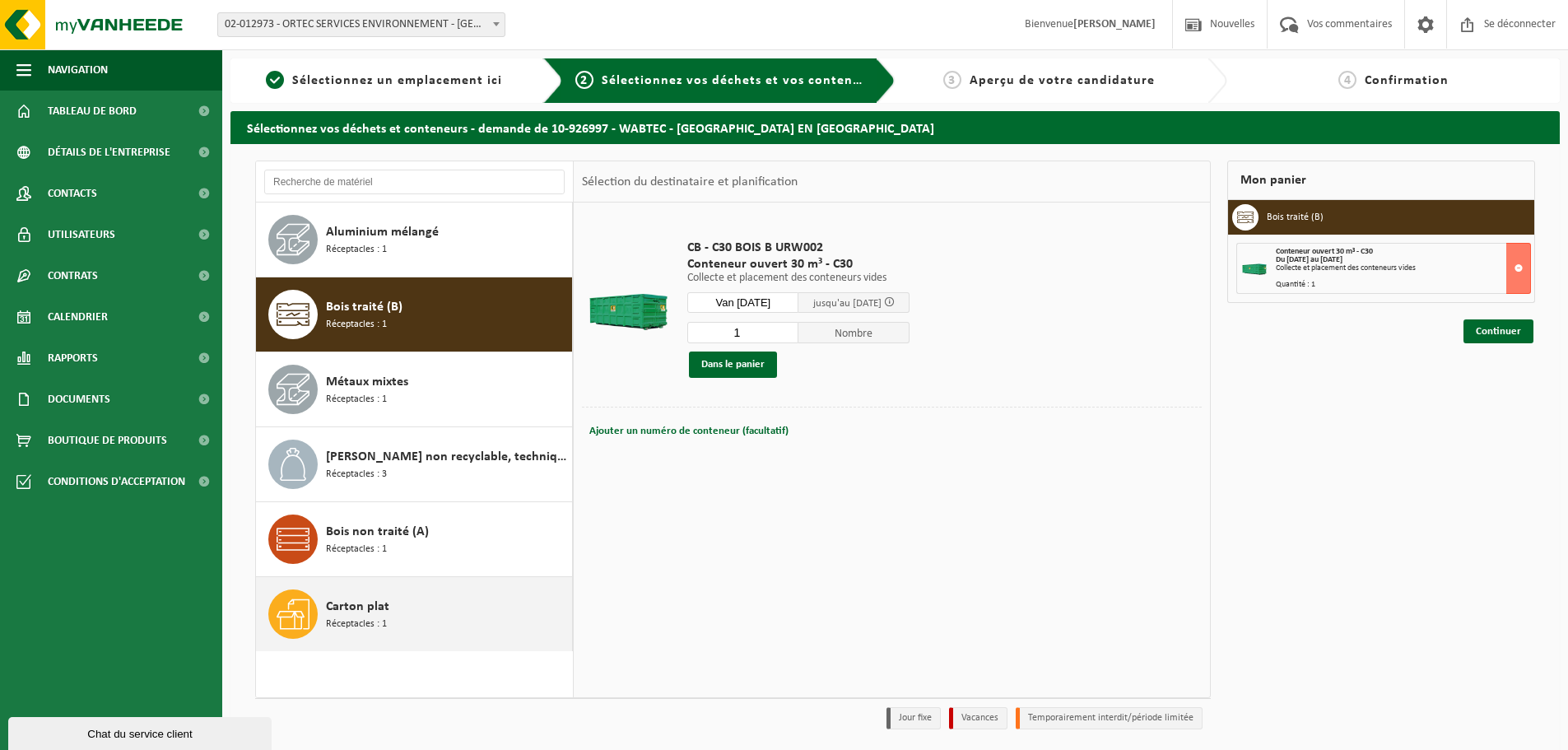
click at [399, 630] on div "Carton plat Réceptacles : 1" at bounding box center [447, 615] width 242 height 49
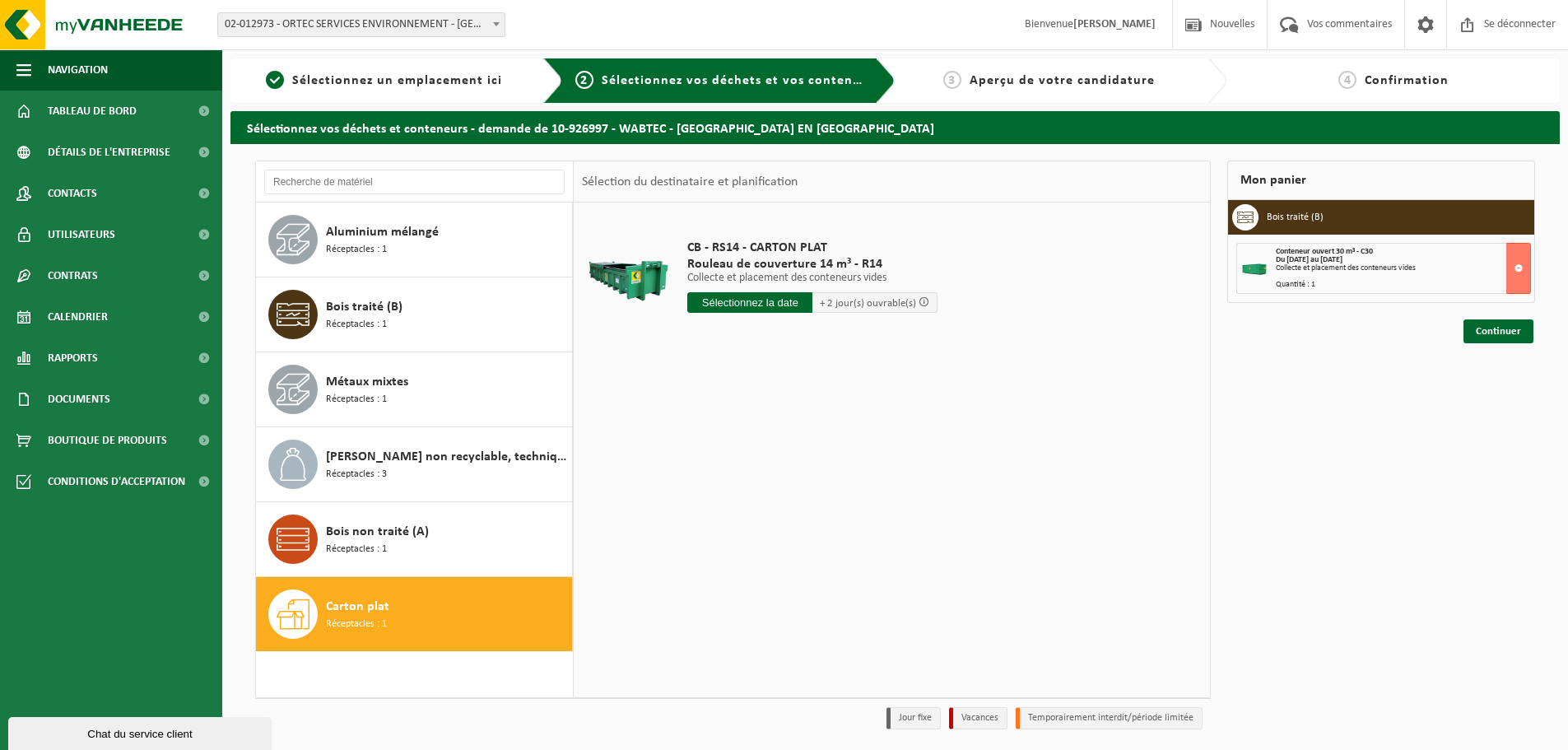
click at [748, 299] on input "text" at bounding box center [750, 303] width 125 height 21
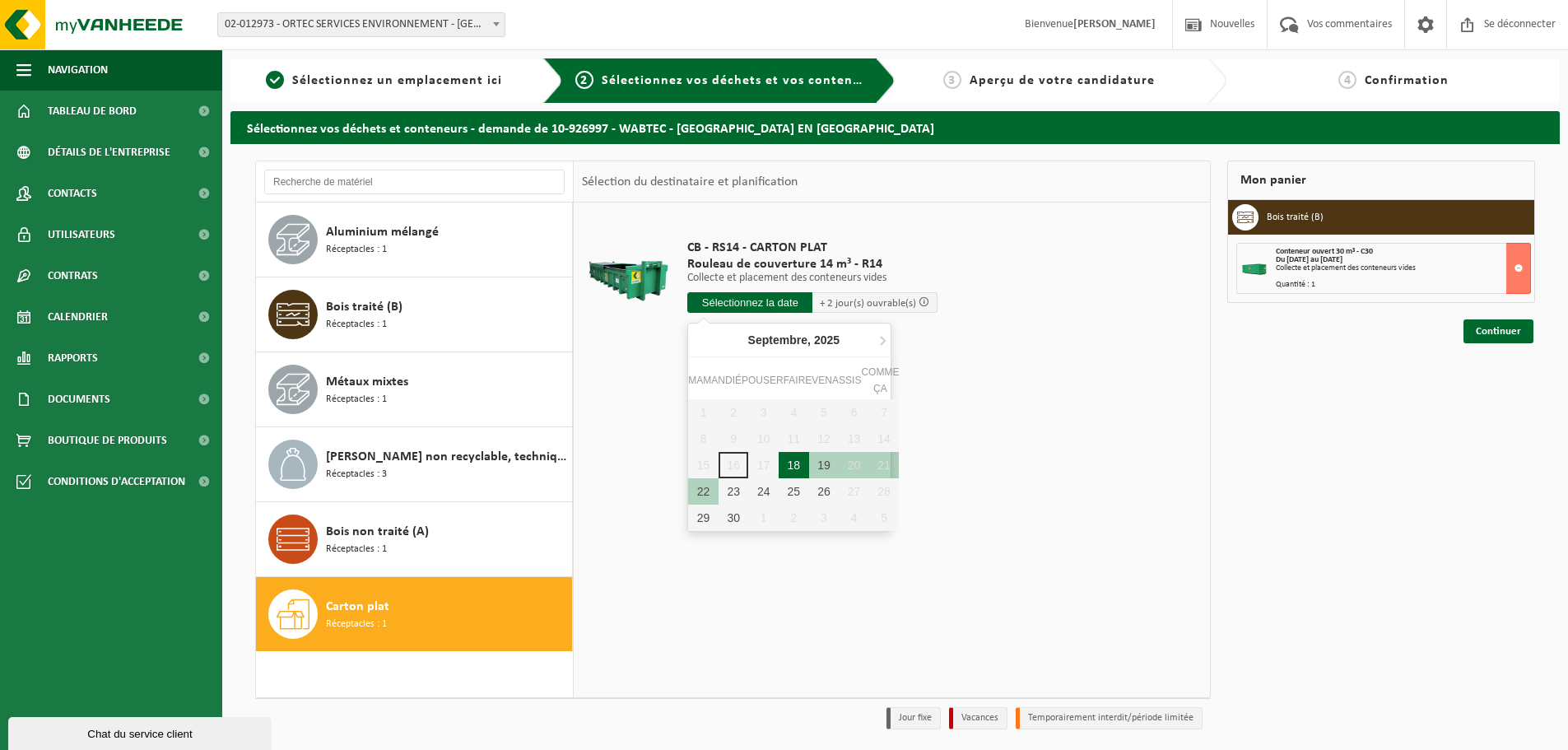
click at [792, 472] on div "18" at bounding box center [793, 465] width 30 height 27
type input "Van 2025-09-18"
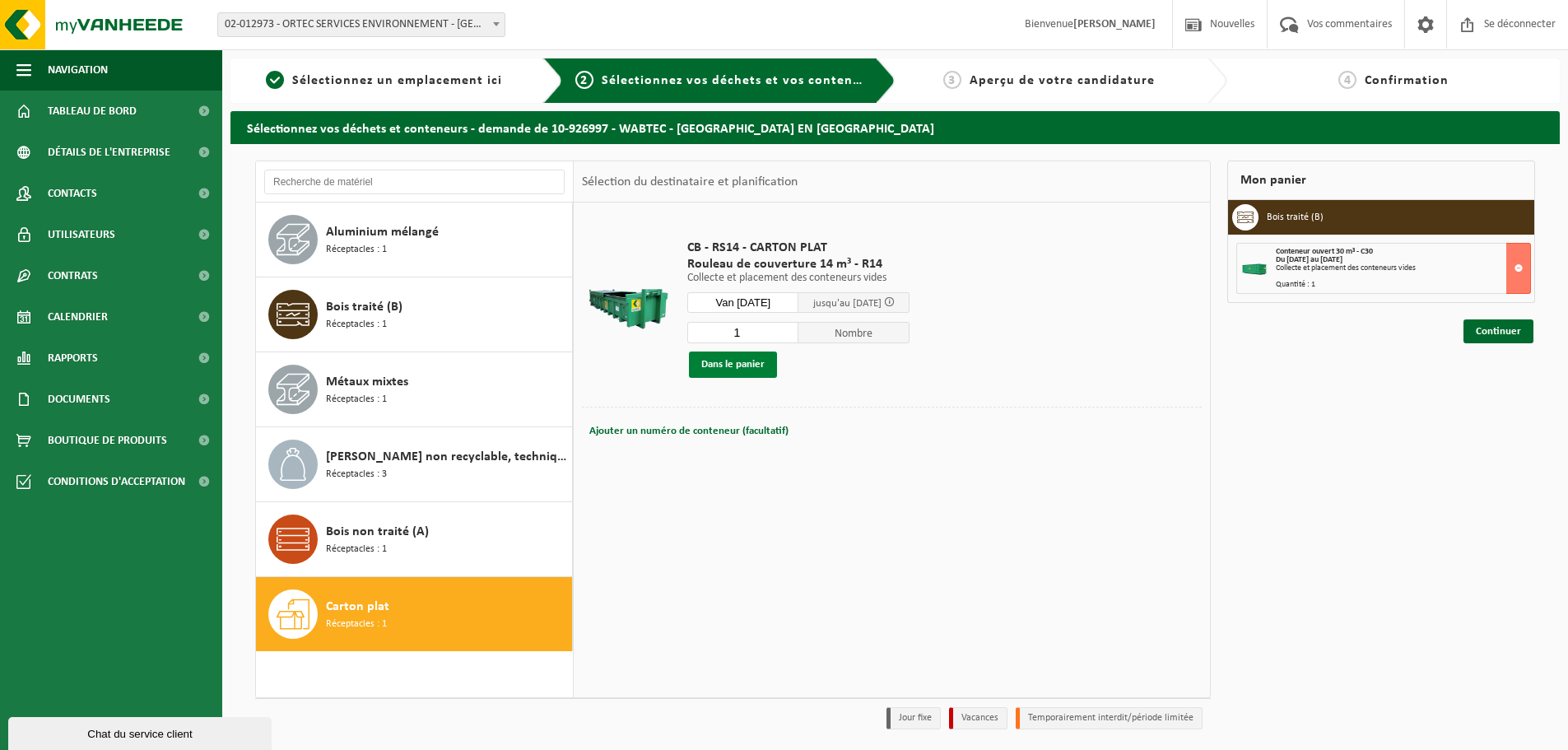
click at [742, 366] on font "Dans le panier" at bounding box center [733, 364] width 63 height 10
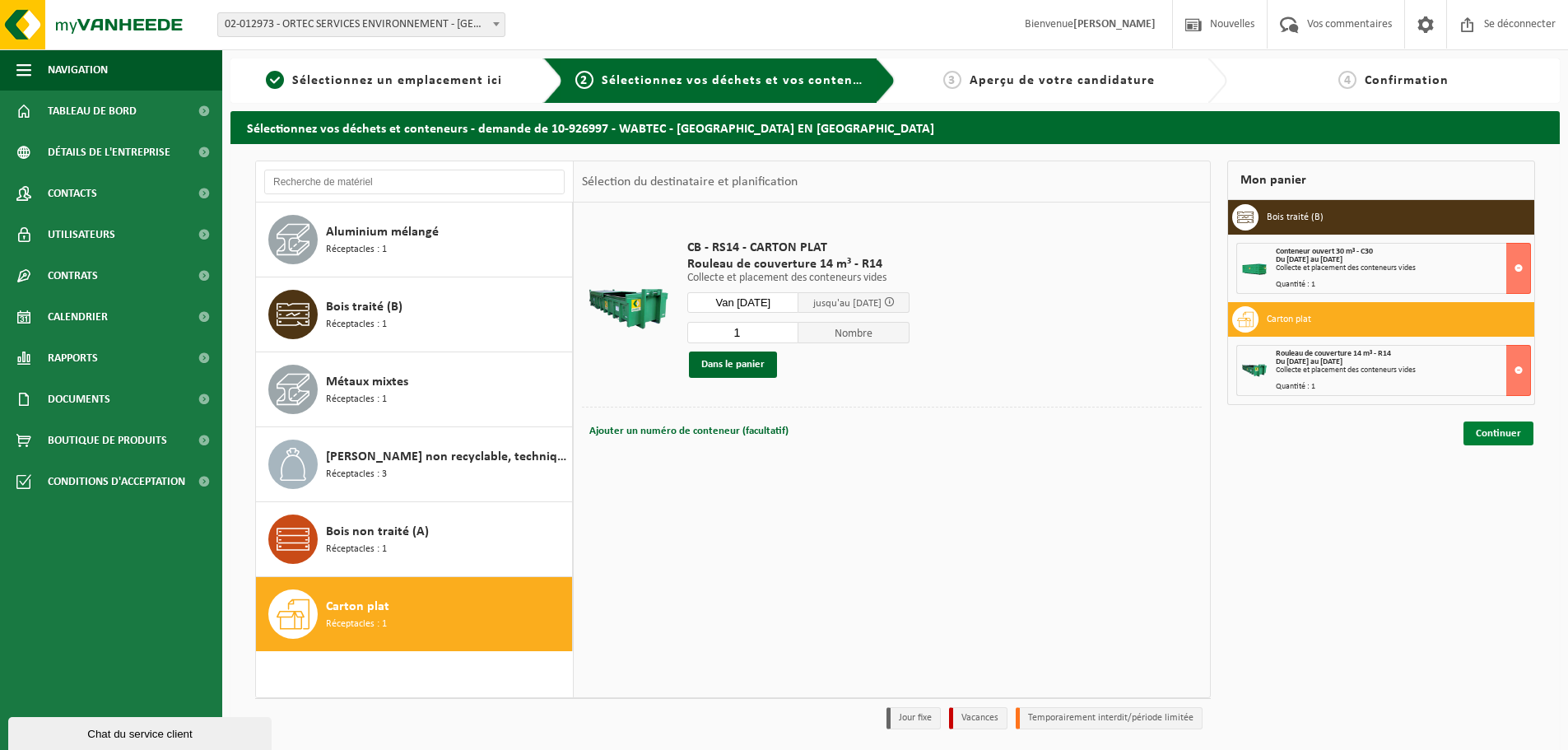
click at [1498, 437] on font "Continuer" at bounding box center [1499, 433] width 45 height 10
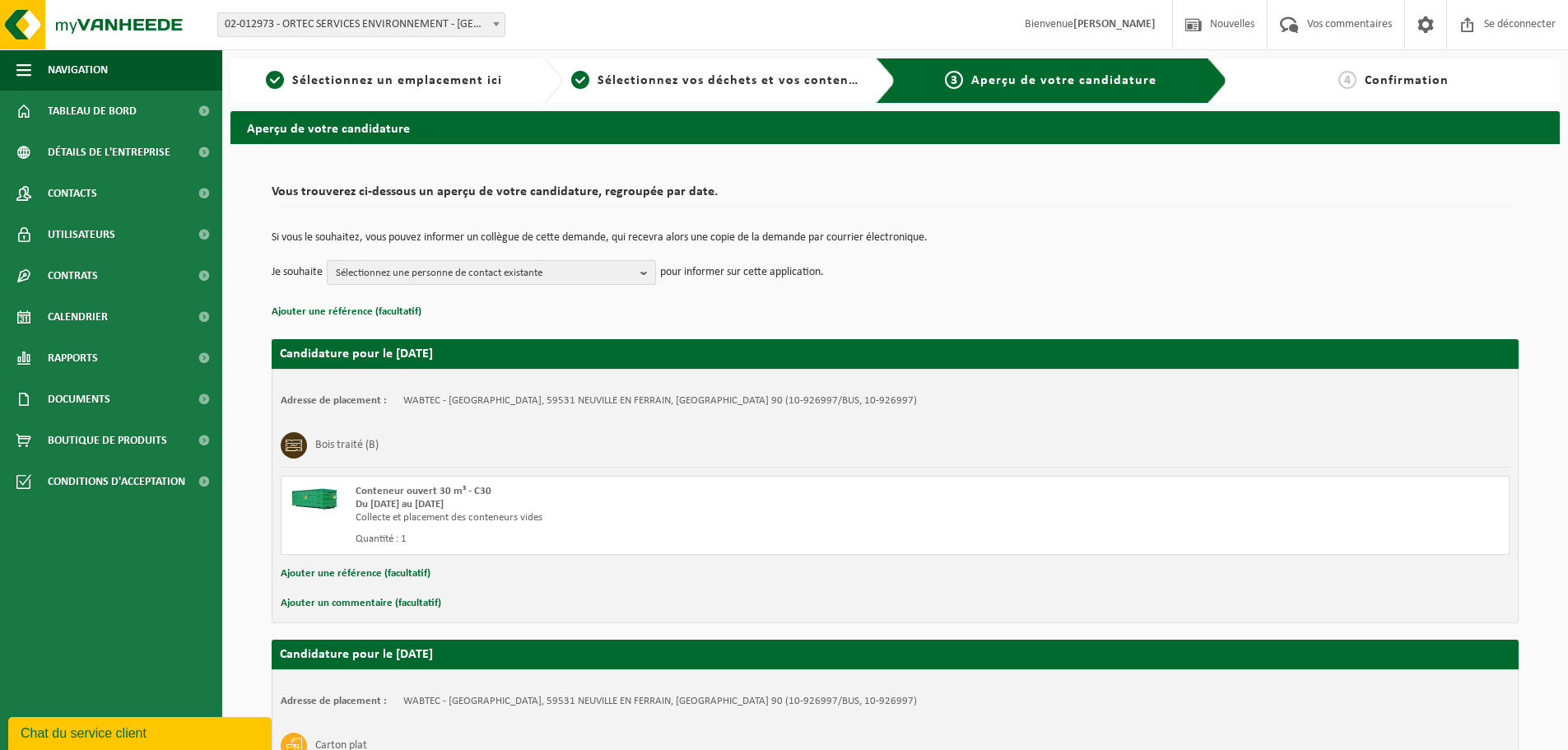
click at [523, 275] on font "Sélectionnez une personne de contact existante" at bounding box center [439, 273] width 206 height 10
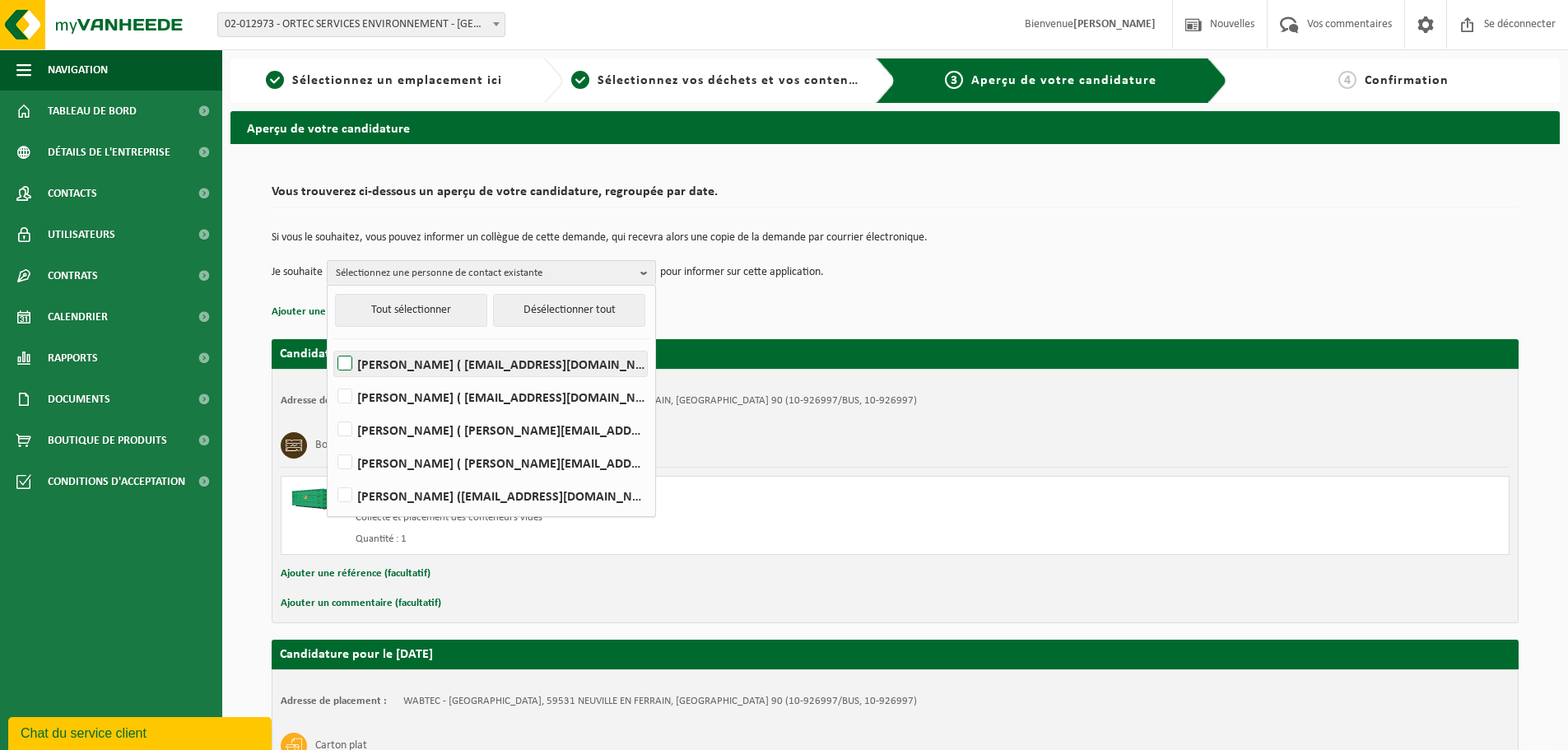
click at [355, 357] on label "[PERSON_NAME] ( [EMAIL_ADDRESS][DOMAIN_NAME] )" at bounding box center [490, 364] width 312 height 25
click at [331, 344] on input "[PERSON_NAME] ( [EMAIL_ADDRESS][DOMAIN_NAME] )" at bounding box center [331, 343] width 1 height 1
checkbox input "true"
click at [349, 467] on label "[PERSON_NAME] ( [PERSON_NAME][EMAIL_ADDRESS][DOMAIN_NAME] )" at bounding box center [490, 463] width 312 height 25
click at [331, 442] on input "[PERSON_NAME] ( [PERSON_NAME][EMAIL_ADDRESS][DOMAIN_NAME] )" at bounding box center [331, 441] width 1 height 1
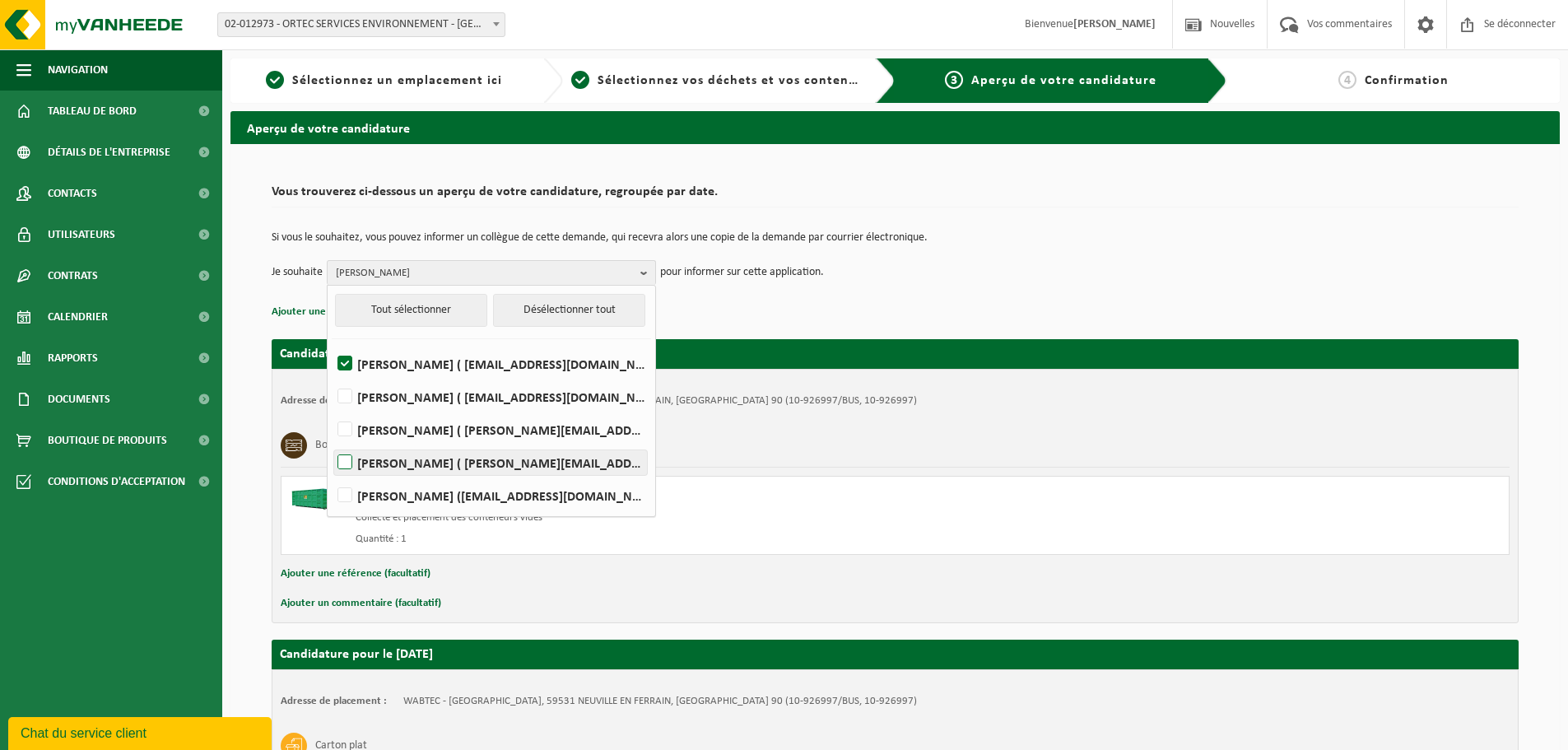
checkbox input "true"
click at [349, 500] on label "[PERSON_NAME] ([EMAIL_ADDRESS][DOMAIN_NAME])" at bounding box center [490, 495] width 312 height 25
click at [331, 475] on input "[PERSON_NAME] ([EMAIL_ADDRESS][DOMAIN_NAME])" at bounding box center [331, 474] width 1 height 1
checkbox input "true"
click at [787, 302] on p "Ajouter une référence (facultatif)" at bounding box center [895, 312] width 1247 height 22
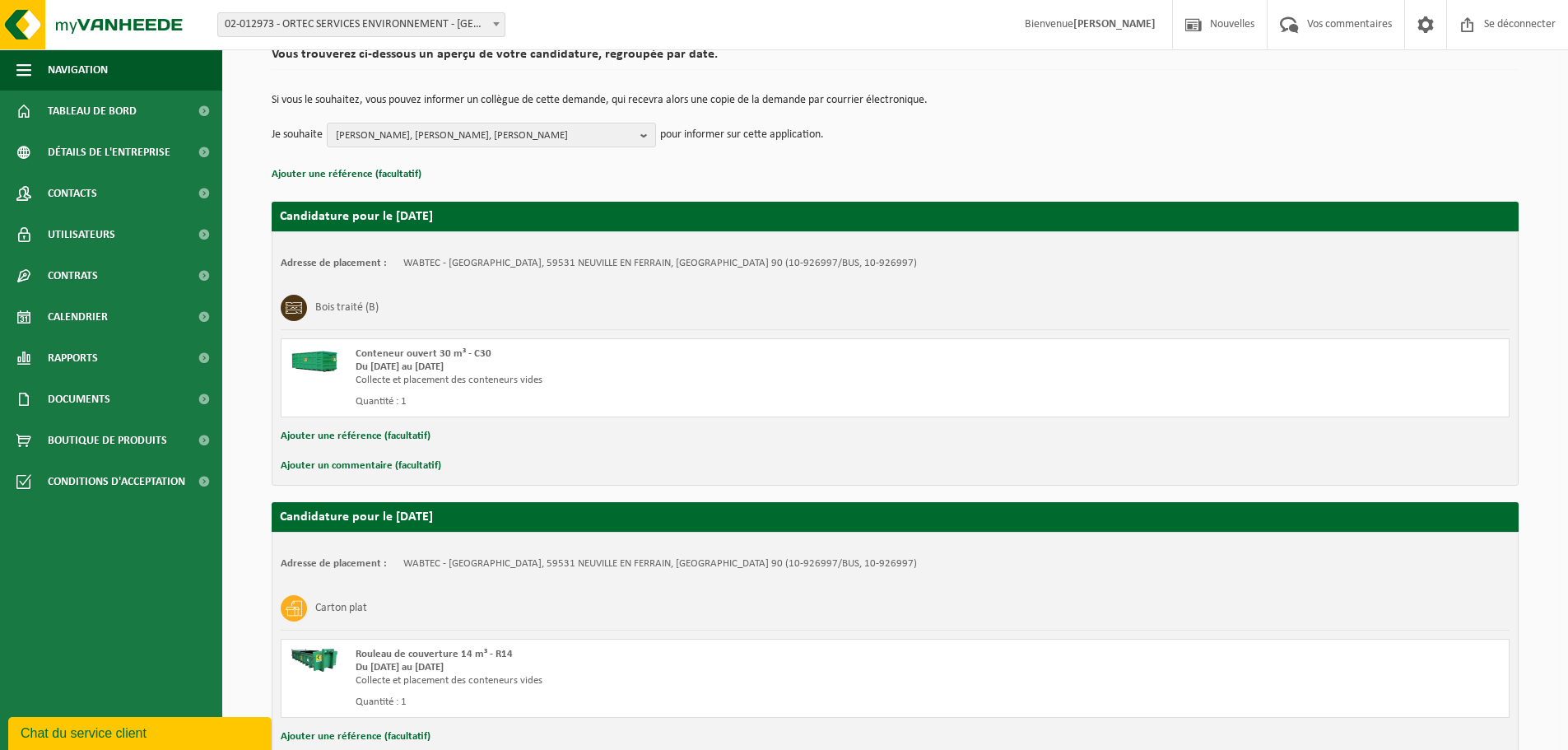
scroll to position [259, 0]
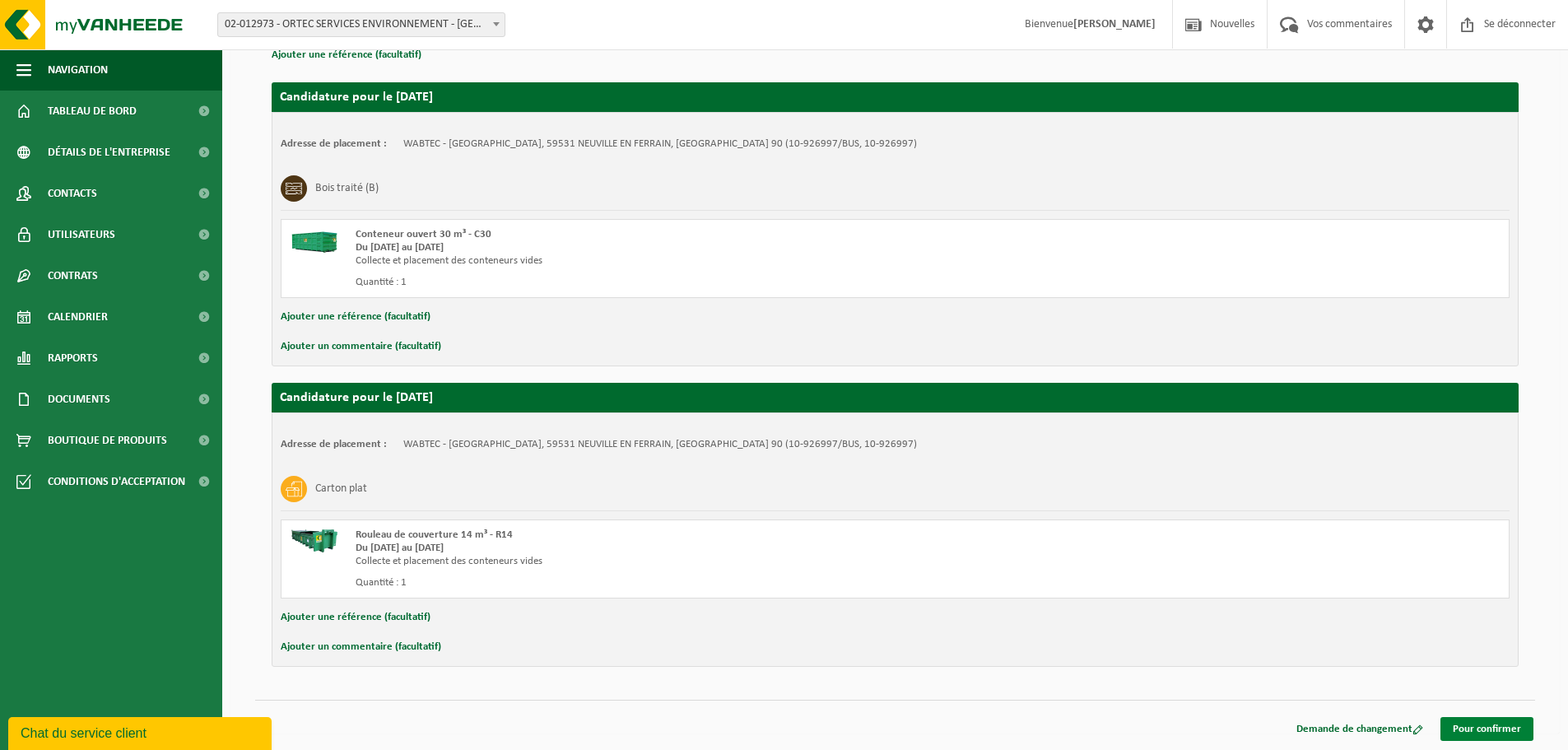
click at [1485, 729] on font "Pour confirmer" at bounding box center [1488, 728] width 68 height 10
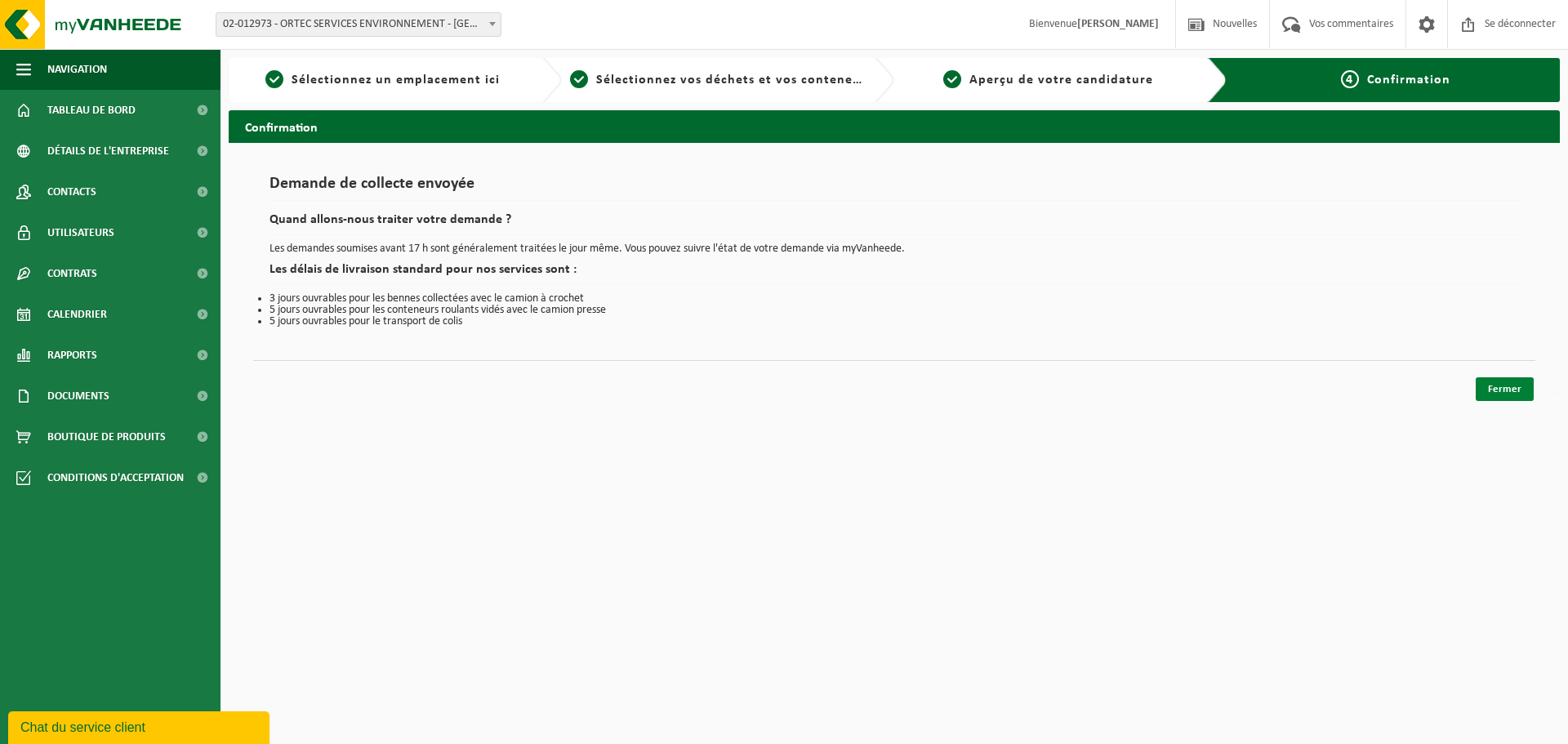
click at [1514, 390] on font "Fermer" at bounding box center [1505, 389] width 34 height 10
